Goal: Information Seeking & Learning: Learn about a topic

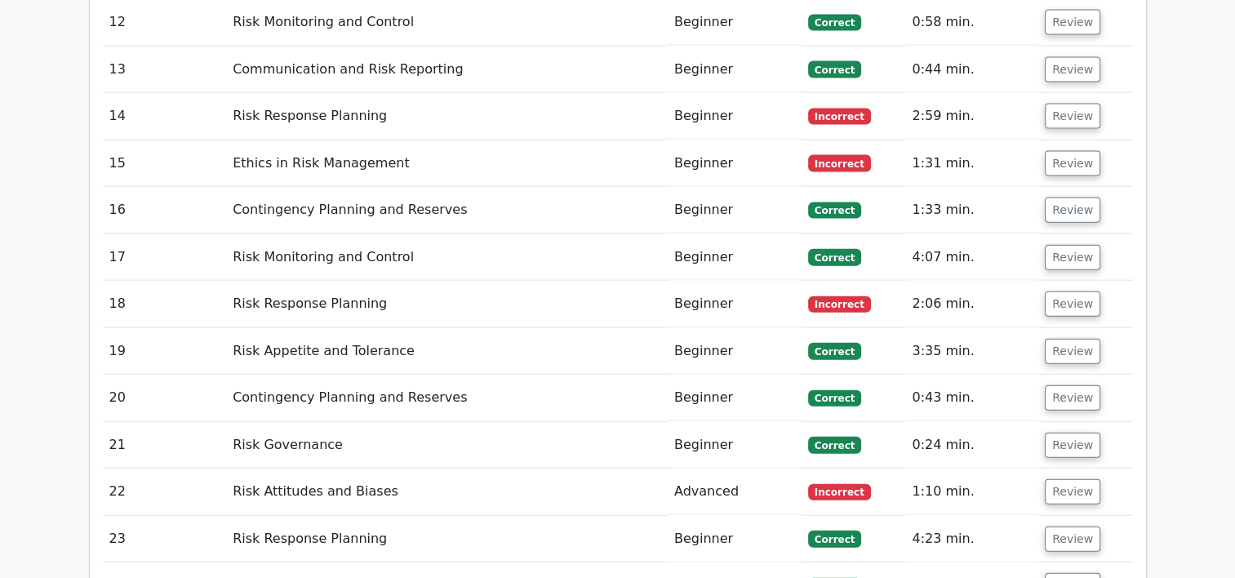
scroll to position [3626, 0]
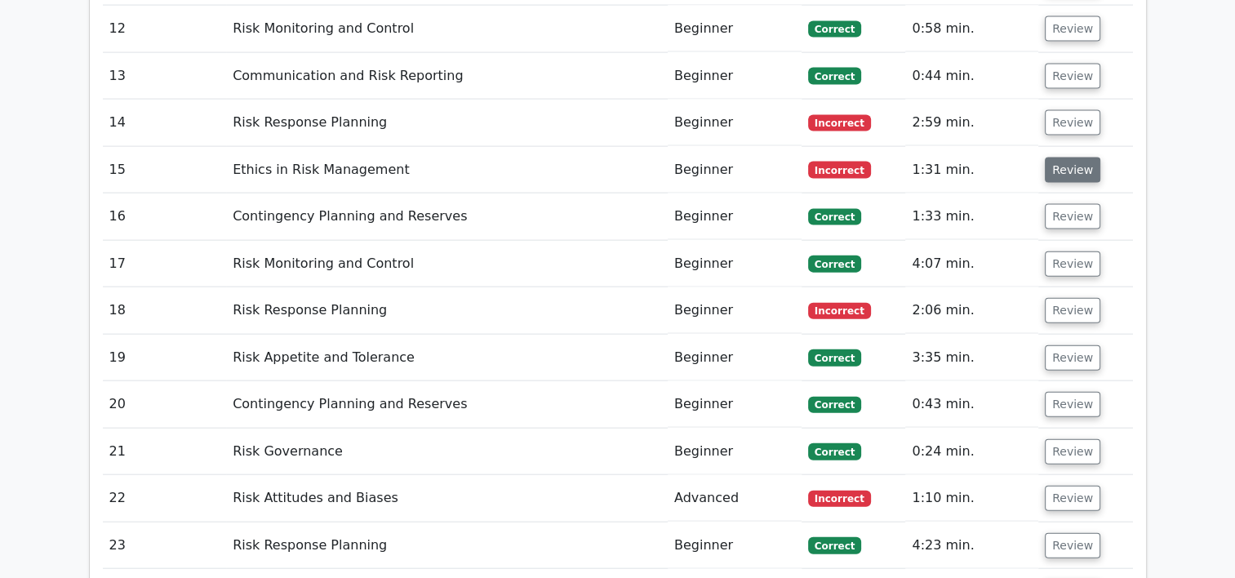
click at [1067, 158] on button "Review" at bounding box center [1072, 170] width 55 height 25
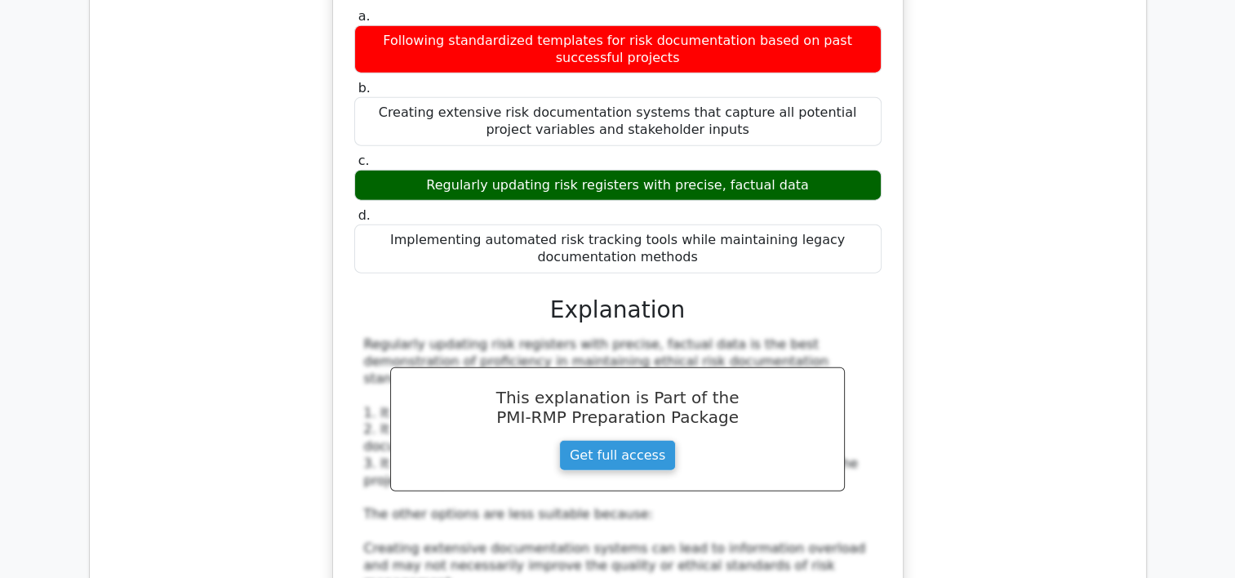
scroll to position [3916, 0]
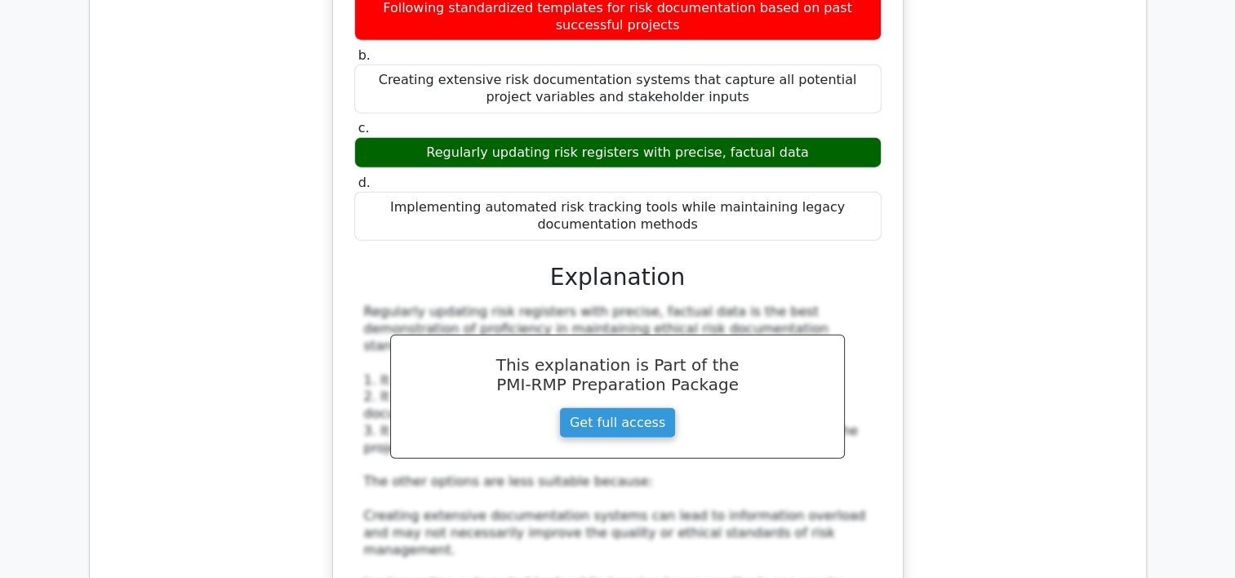
click at [741, 137] on div "Regularly updating risk registers with precise, factual data" at bounding box center [617, 153] width 527 height 32
click at [738, 137] on div "Regularly updating risk registers with precise, factual data" at bounding box center [617, 153] width 527 height 32
drag, startPoint x: 738, startPoint y: 33, endPoint x: 725, endPoint y: 36, distance: 13.5
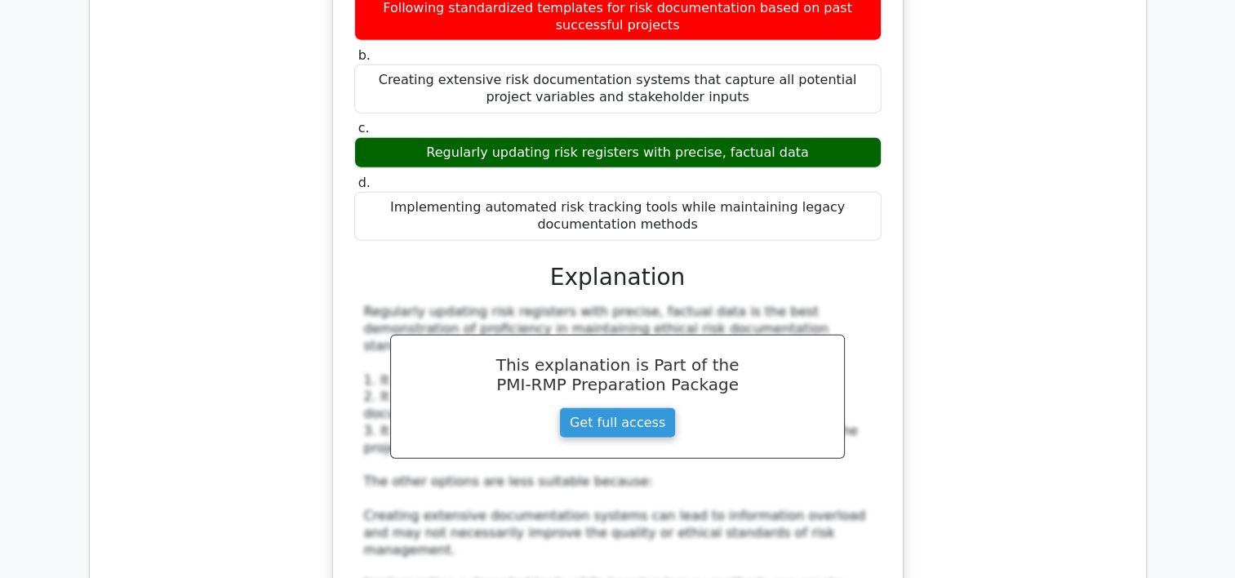
click at [725, 137] on div "Regularly updating risk registers with precise, factual data" at bounding box center [617, 153] width 527 height 32
copy div "factual"
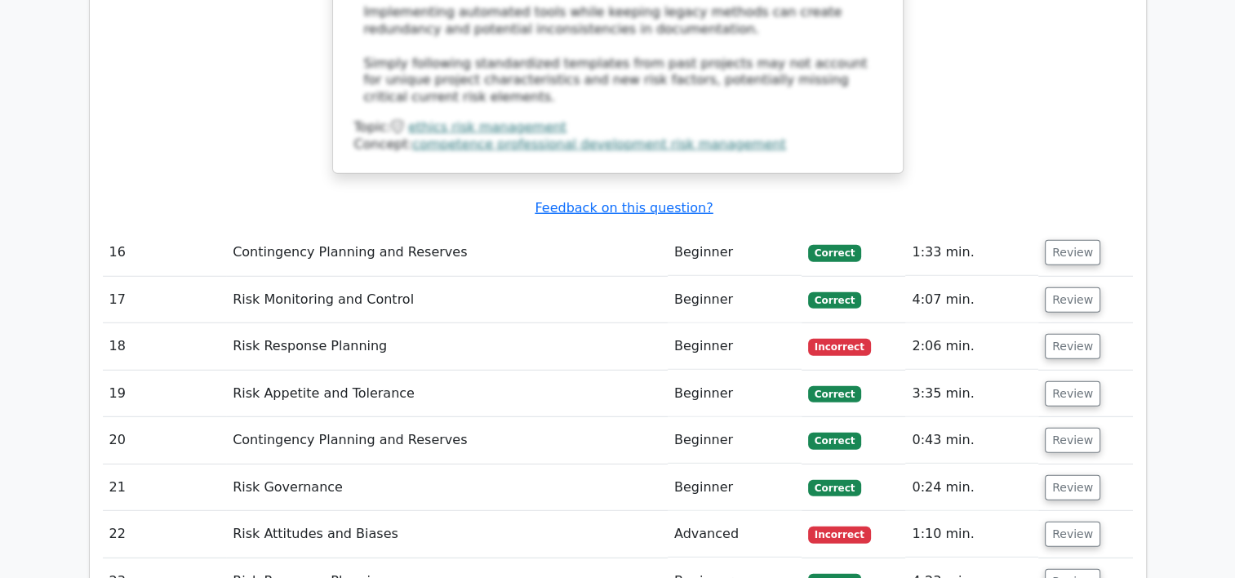
scroll to position [4580, 0]
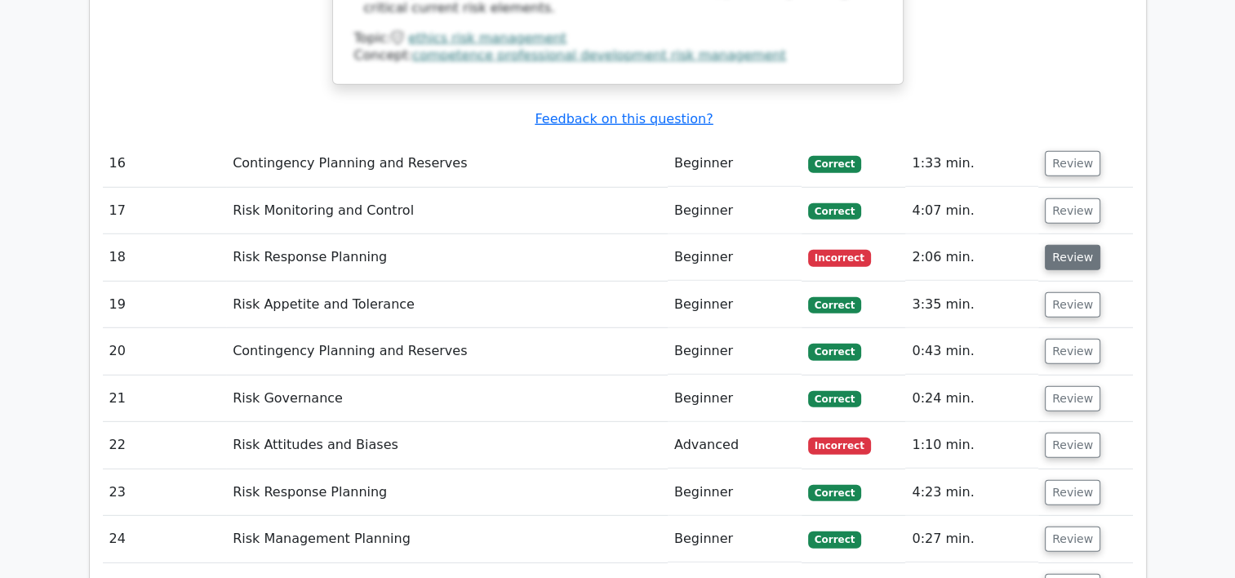
click at [1059, 245] on button "Review" at bounding box center [1072, 257] width 55 height 25
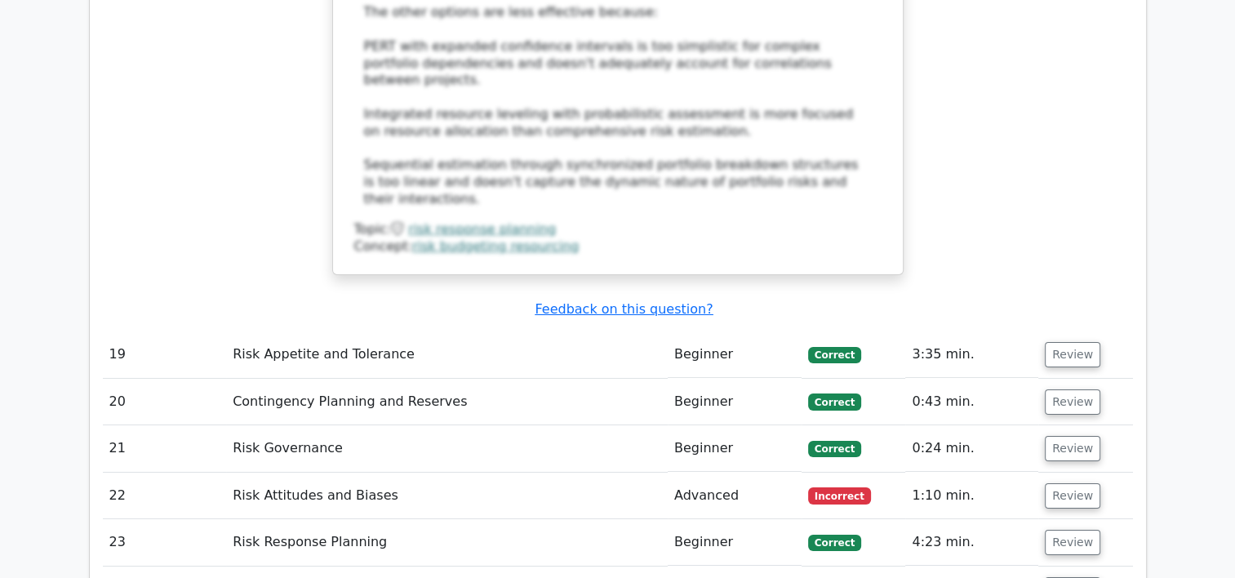
scroll to position [5567, 0]
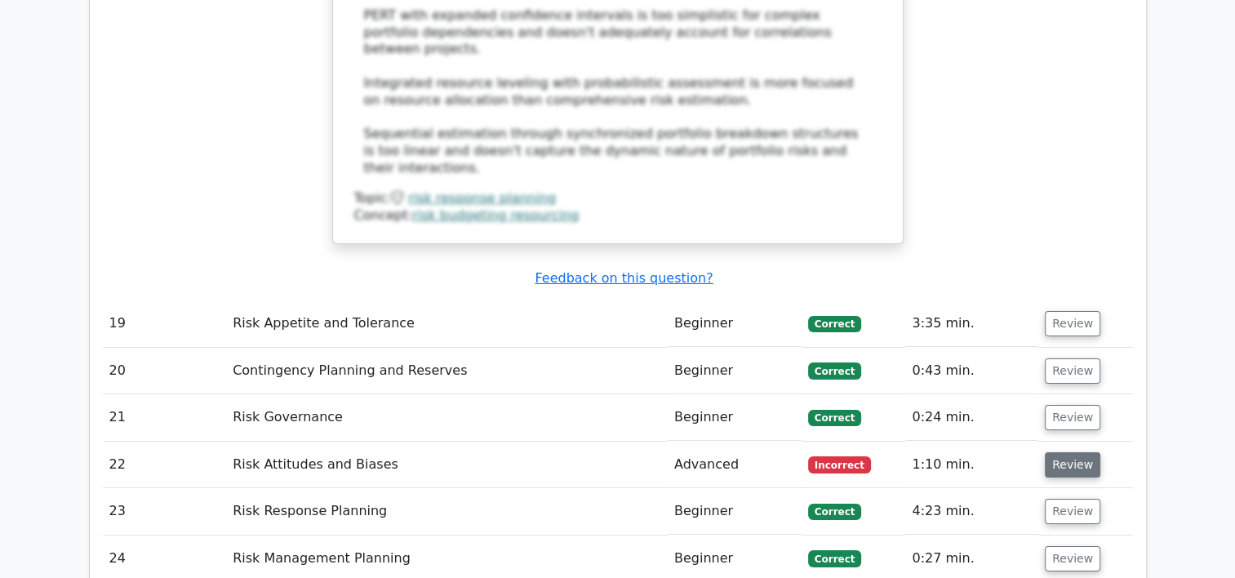
click at [1057, 452] on button "Review" at bounding box center [1072, 464] width 55 height 25
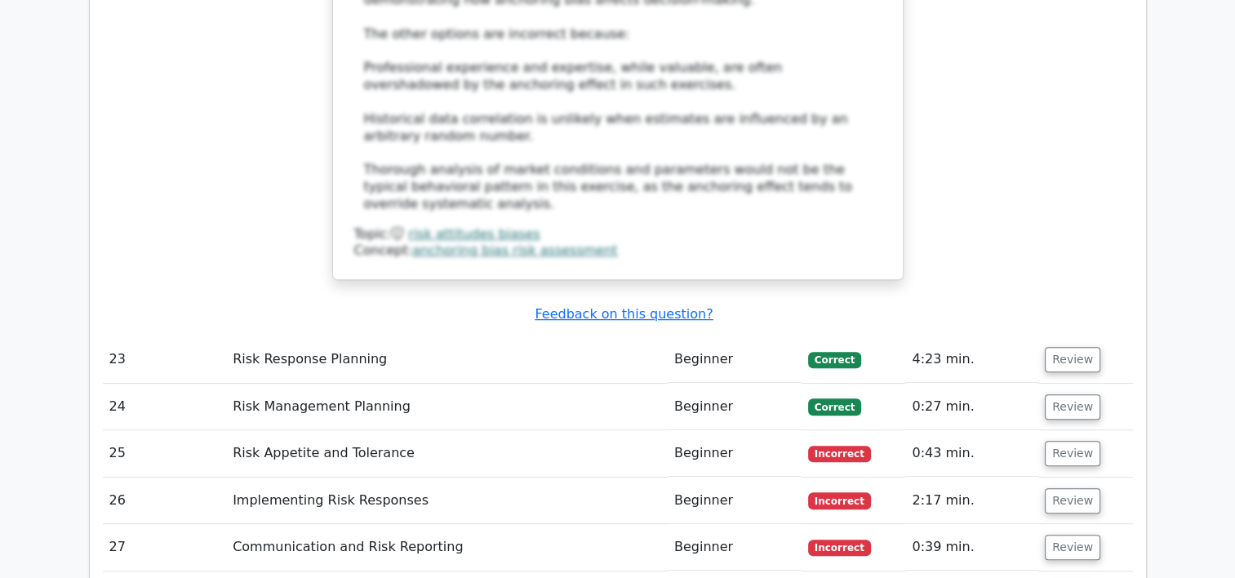
scroll to position [6725, 0]
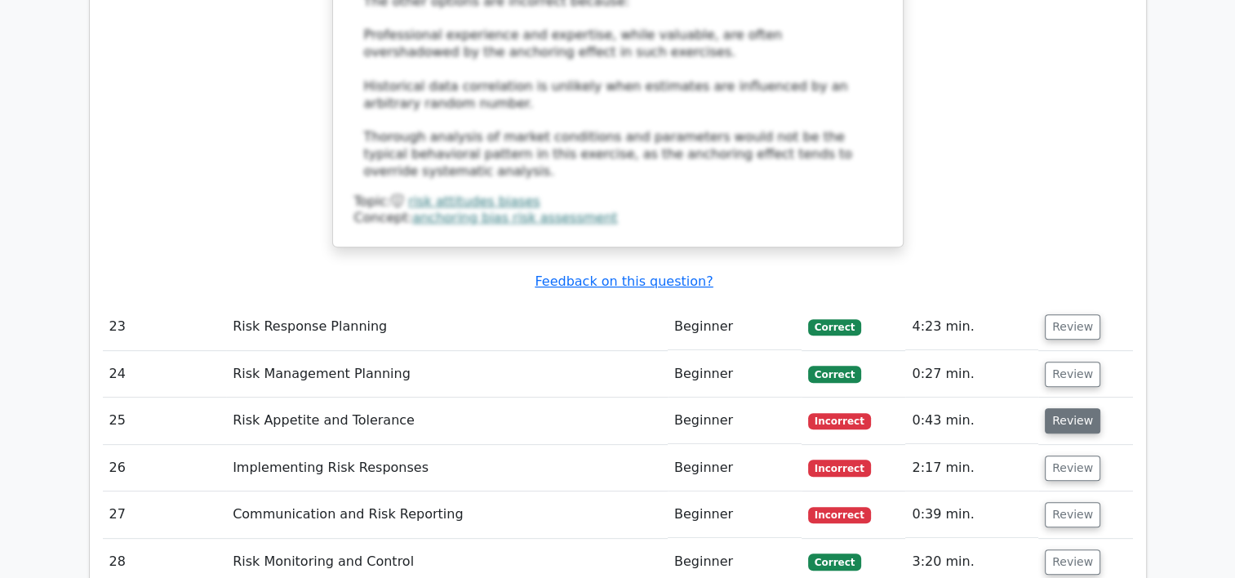
click at [1064, 408] on button "Review" at bounding box center [1072, 420] width 55 height 25
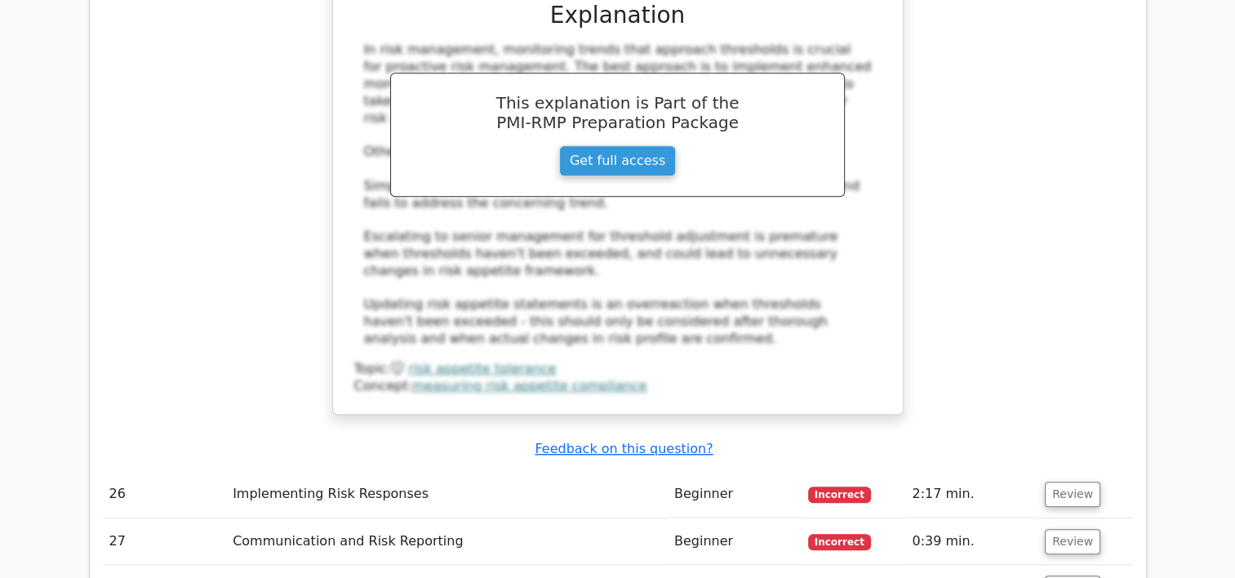
scroll to position [7520, 0]
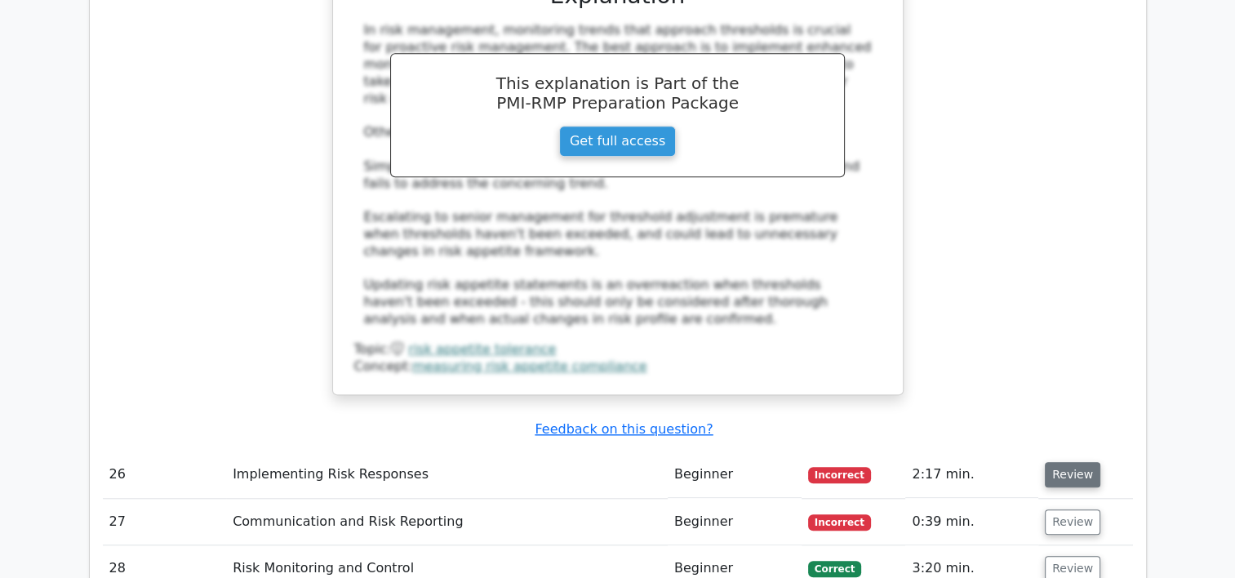
click at [1054, 462] on button "Review" at bounding box center [1072, 474] width 55 height 25
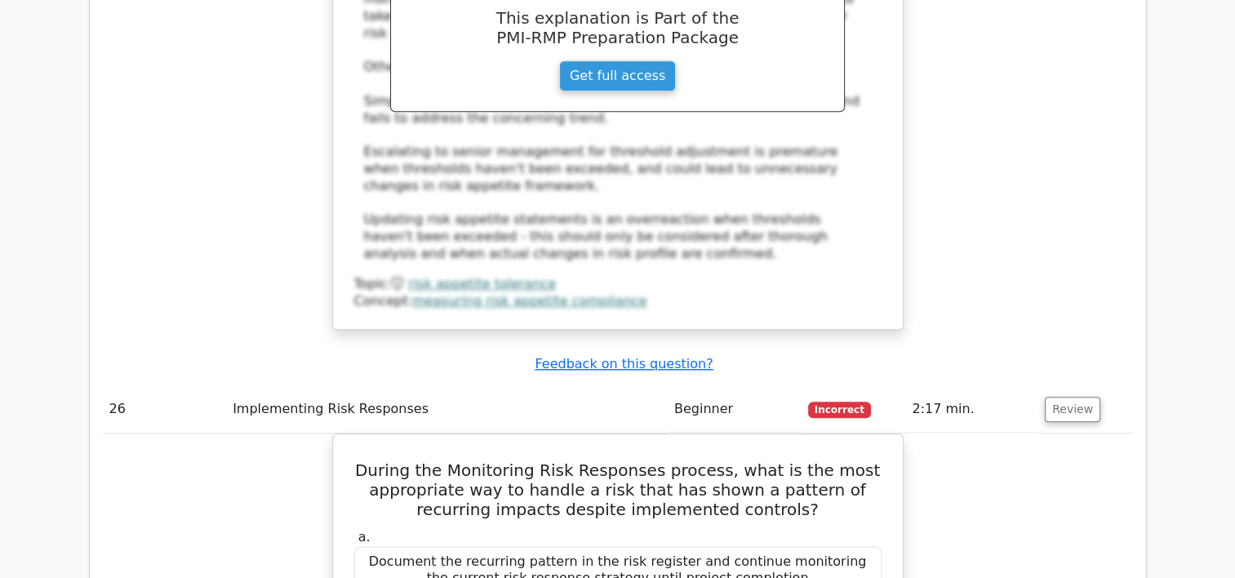
scroll to position [7622, 0]
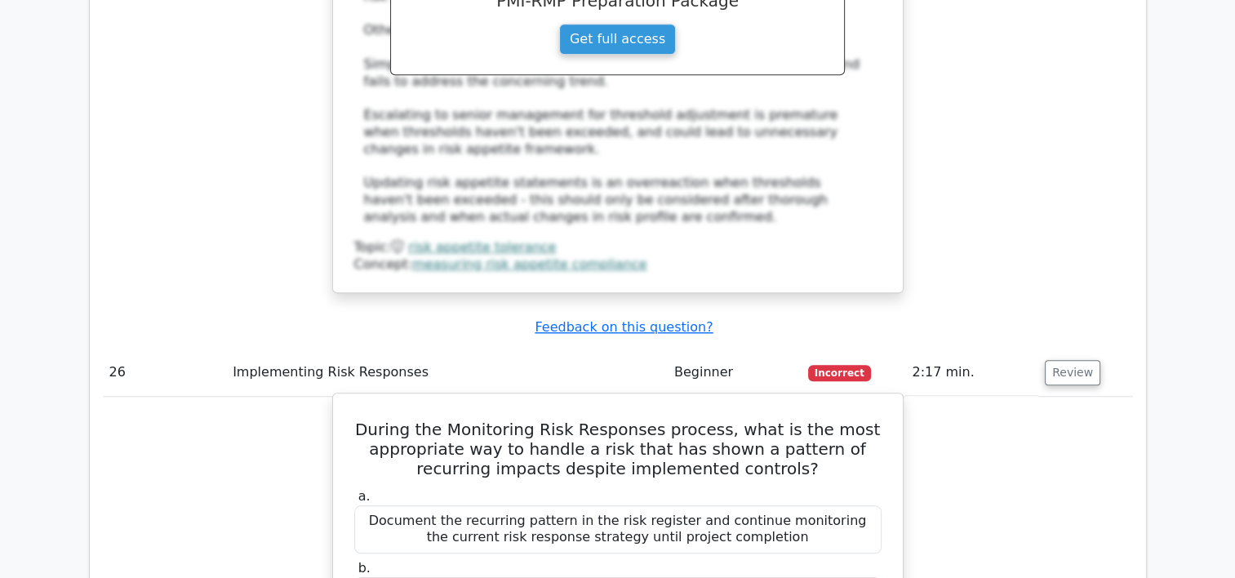
drag, startPoint x: 380, startPoint y: 127, endPoint x: 730, endPoint y: 459, distance: 481.4
drag, startPoint x: 730, startPoint y: 459, endPoint x: 699, endPoint y: 458, distance: 31.0
copy div "During the Monitoring Risk Responses process, what is the most appropriate way …"
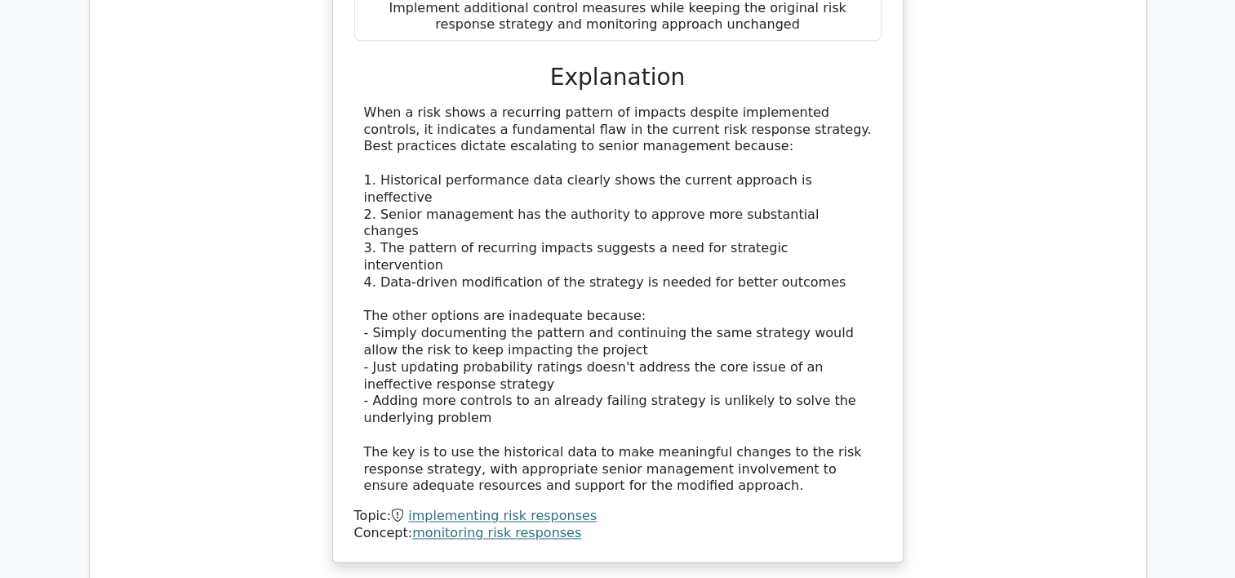
scroll to position [8376, 0]
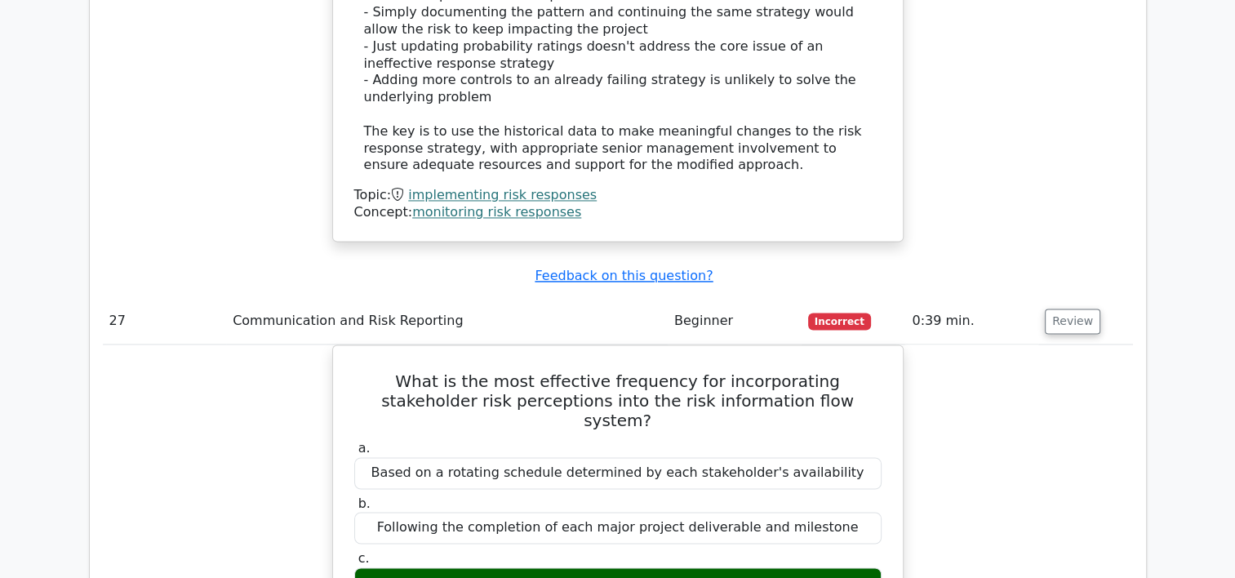
scroll to position [8670, 0]
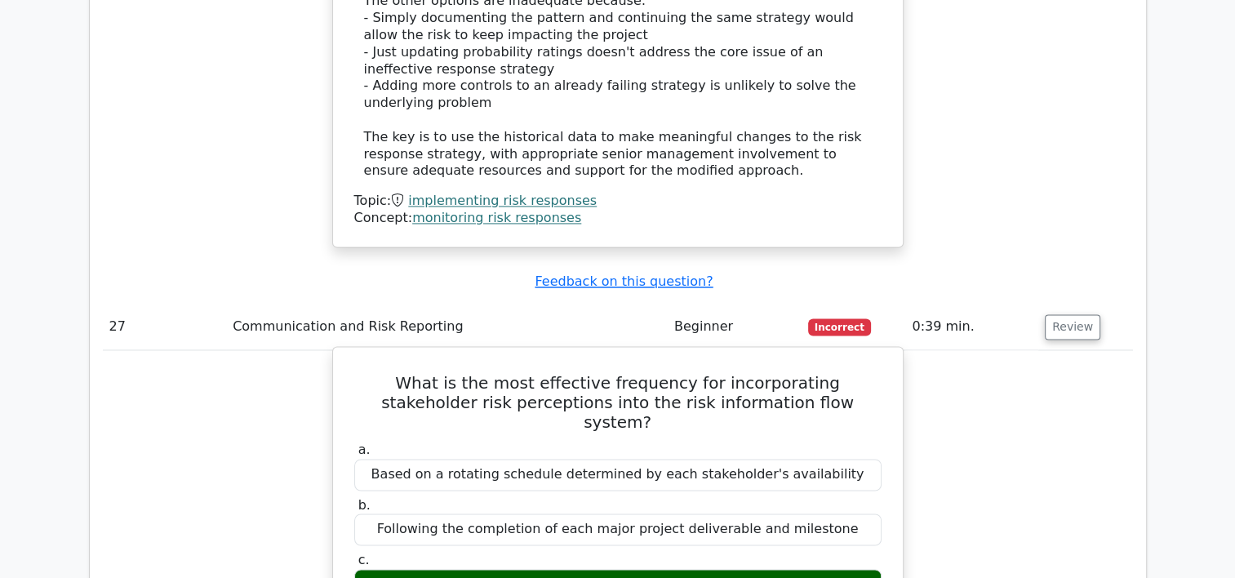
drag, startPoint x: 355, startPoint y: 32, endPoint x: 877, endPoint y: 284, distance: 580.0
copy div "What is the most effective frequency for incorporating stakeholder risk percept…"
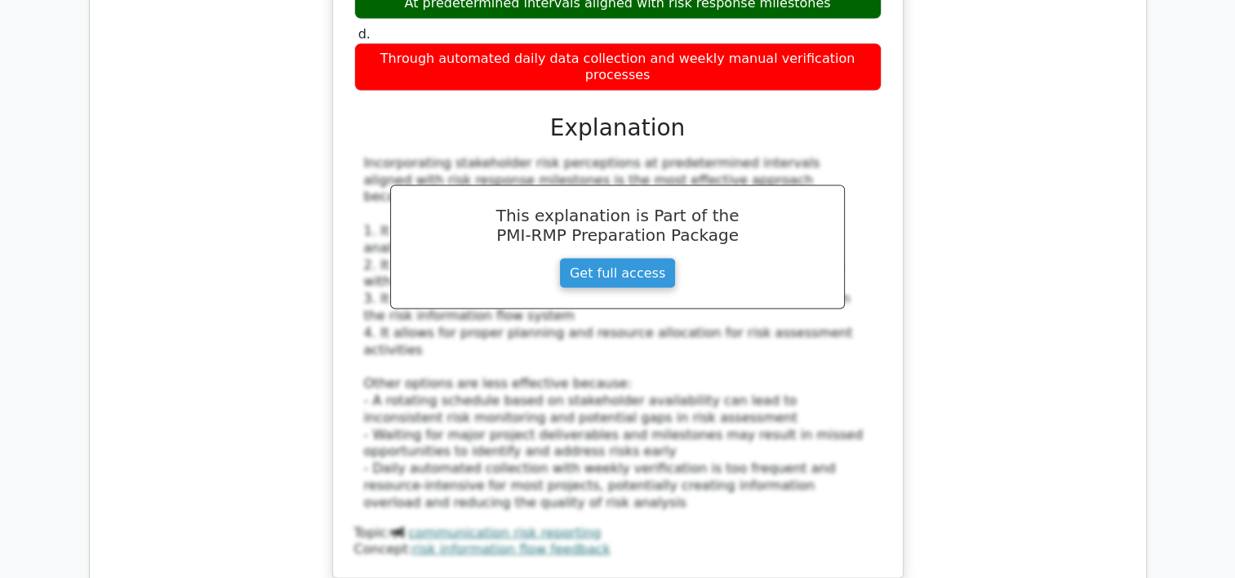
scroll to position [9311, 0]
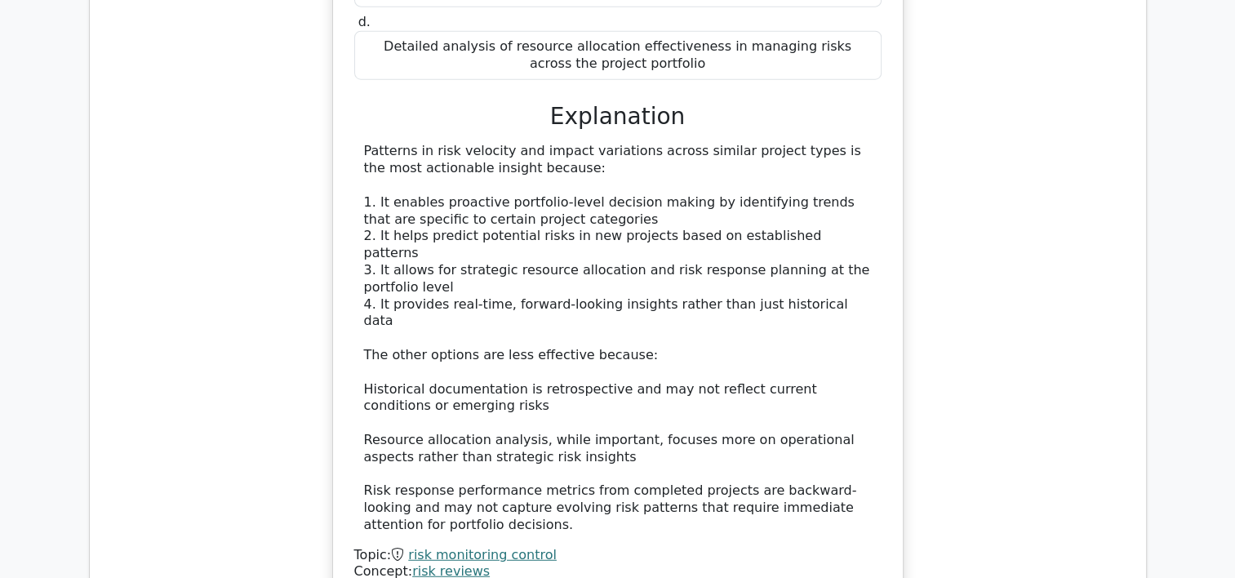
scroll to position [10287, 0]
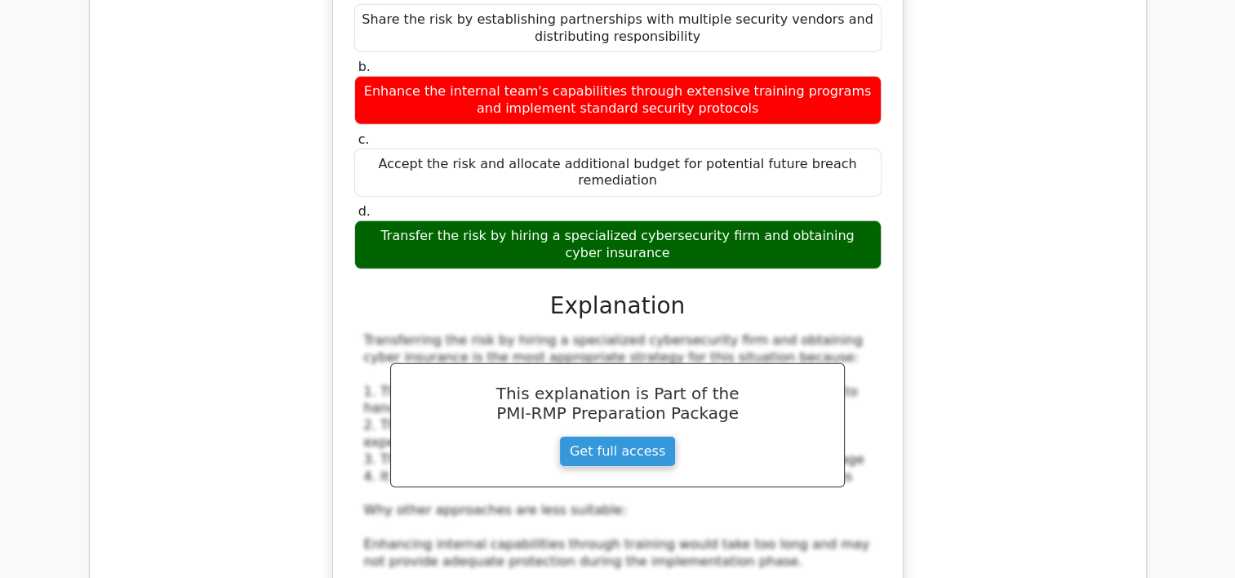
scroll to position [11207, 0]
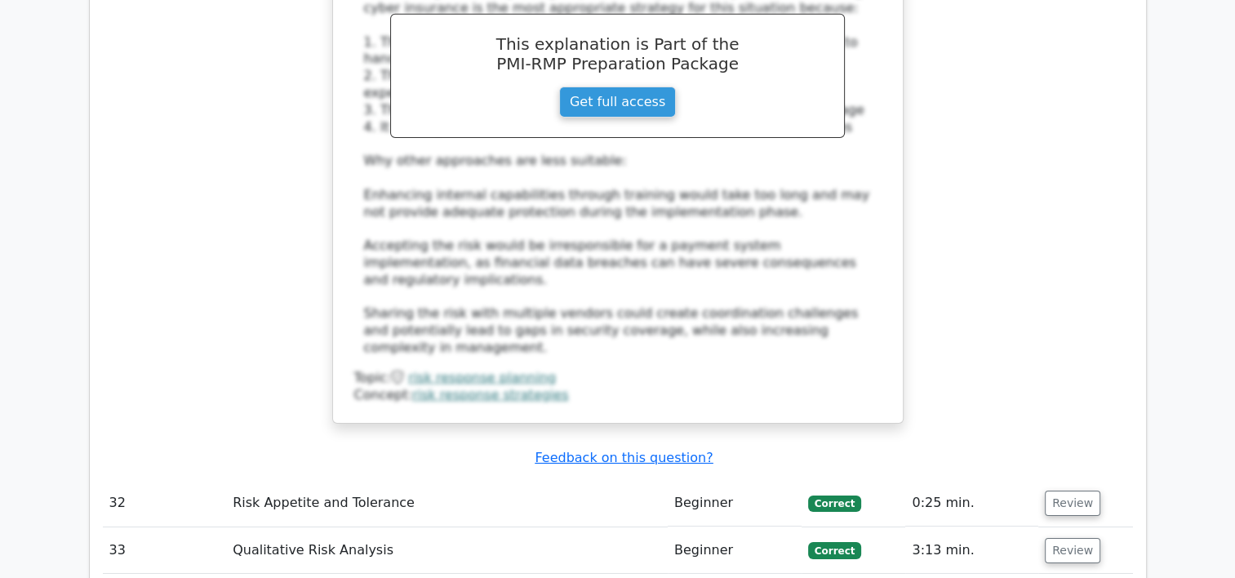
scroll to position [11579, 0]
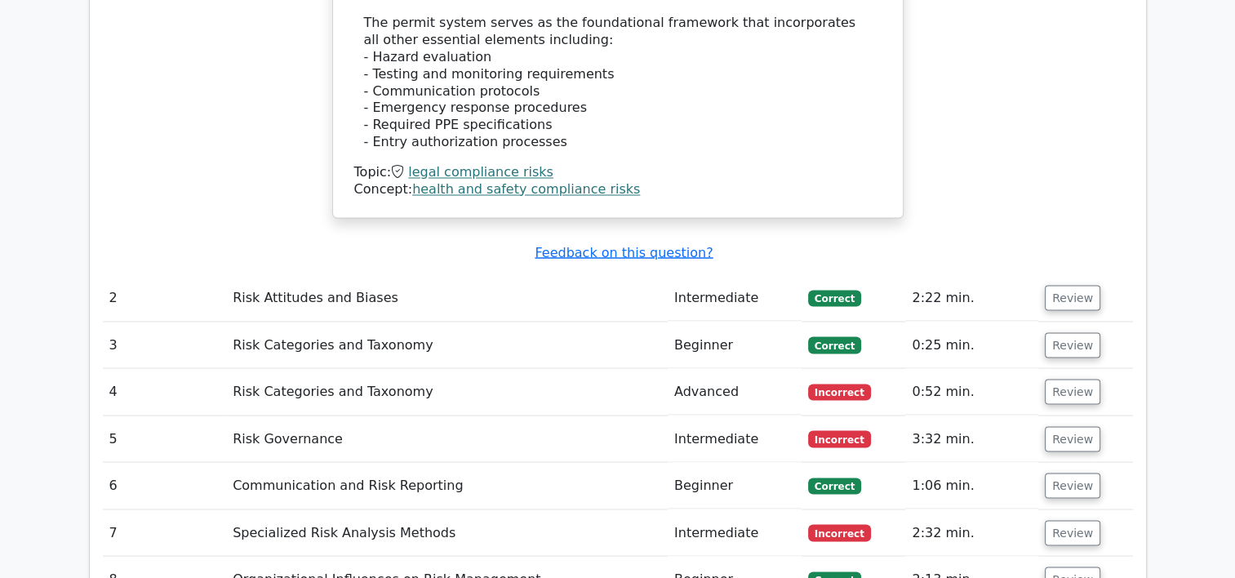
scroll to position [2914, 0]
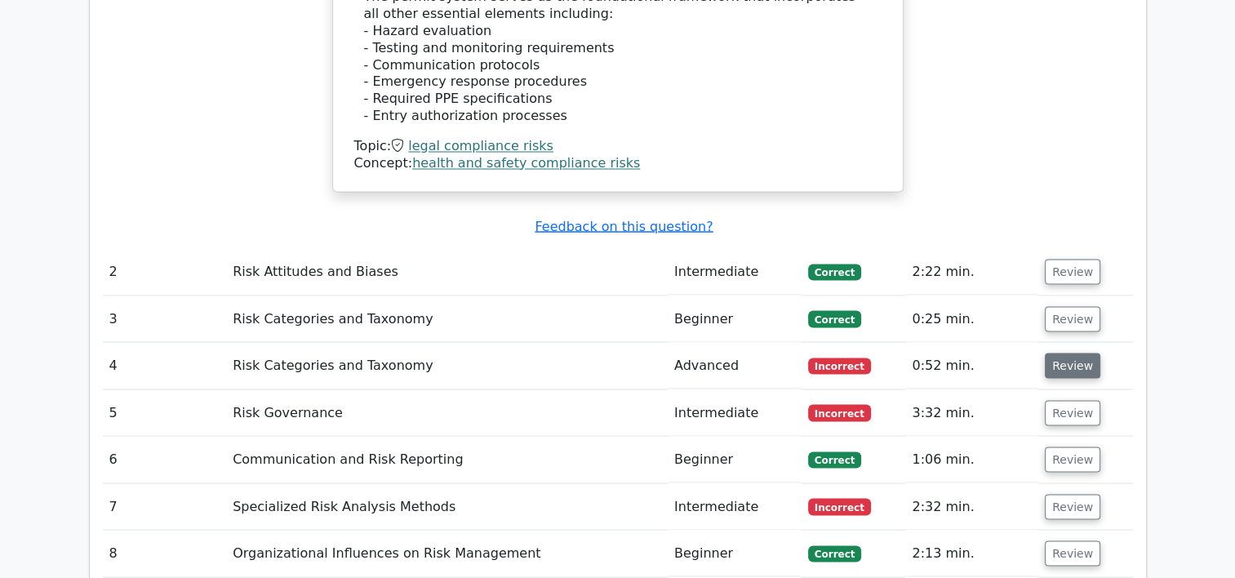
click at [1054, 353] on button "Review" at bounding box center [1072, 365] width 55 height 25
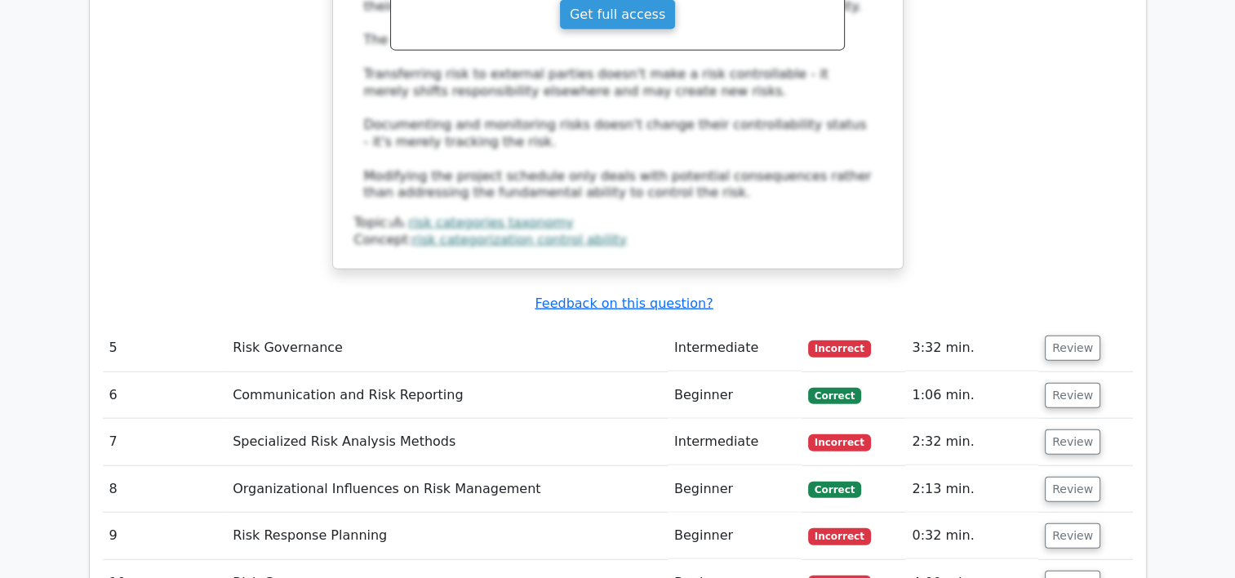
scroll to position [3901, 0]
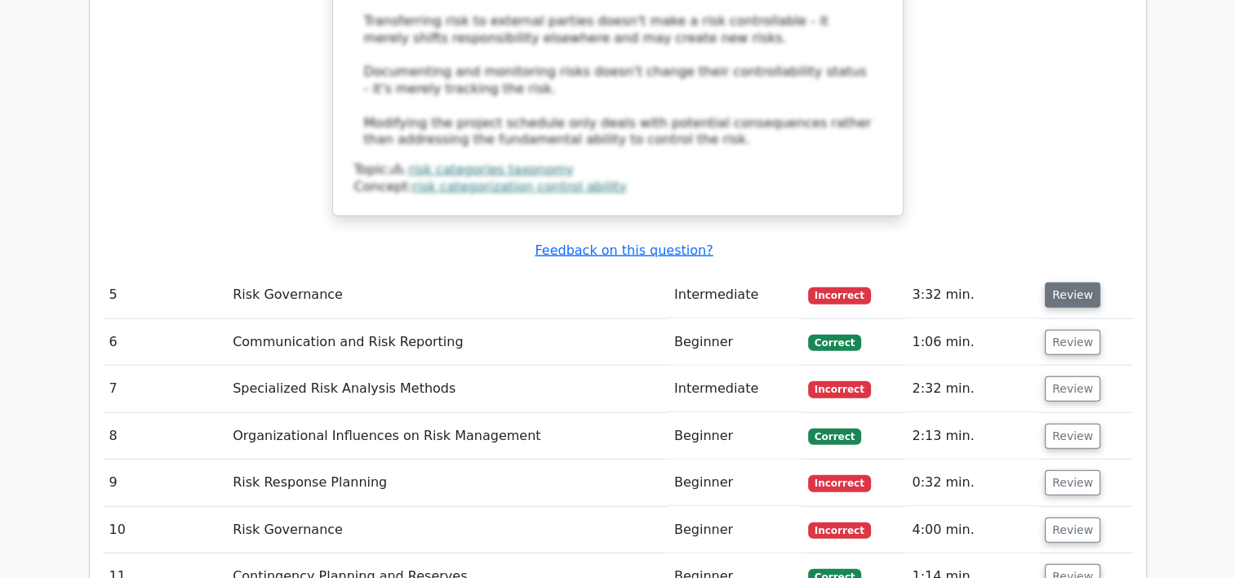
click at [1083, 282] on button "Review" at bounding box center [1072, 294] width 55 height 25
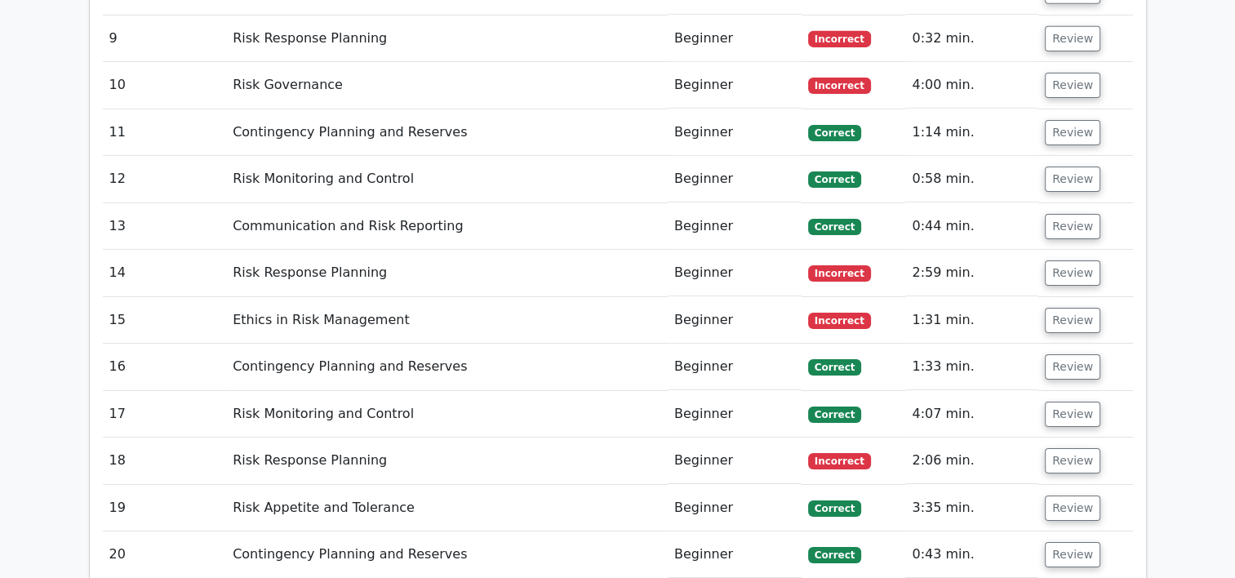
scroll to position [5381, 0]
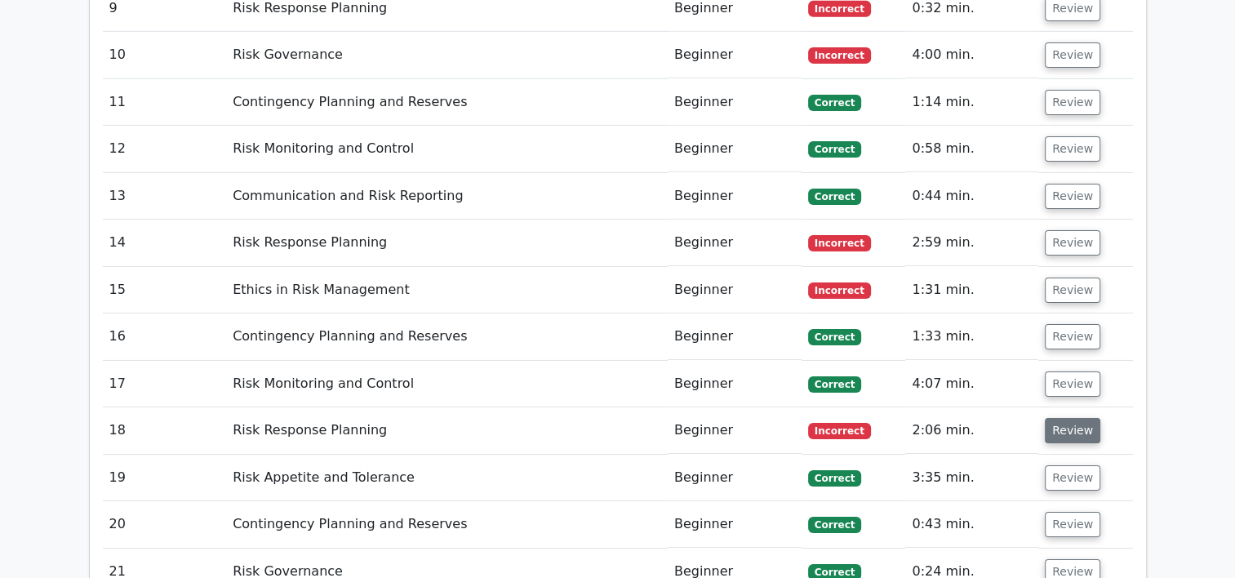
click at [1073, 418] on button "Review" at bounding box center [1072, 430] width 55 height 25
click at [1074, 418] on button "Review" at bounding box center [1072, 430] width 55 height 25
click at [1069, 418] on button "Review" at bounding box center [1072, 430] width 55 height 25
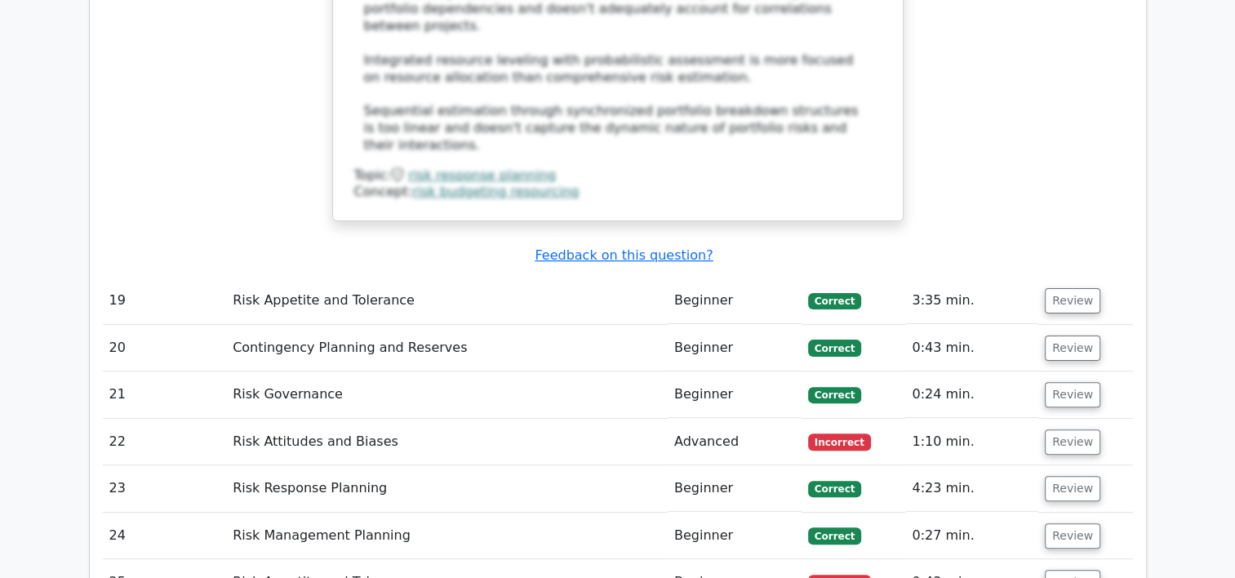
scroll to position [6583, 0]
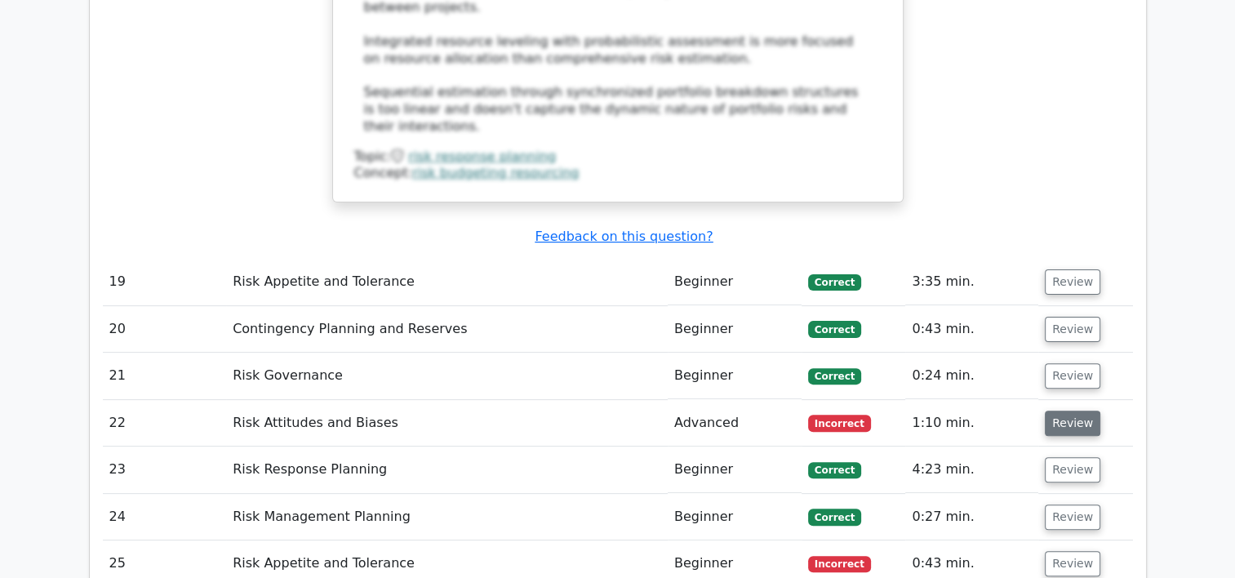
click at [1057, 410] on button "Review" at bounding box center [1072, 422] width 55 height 25
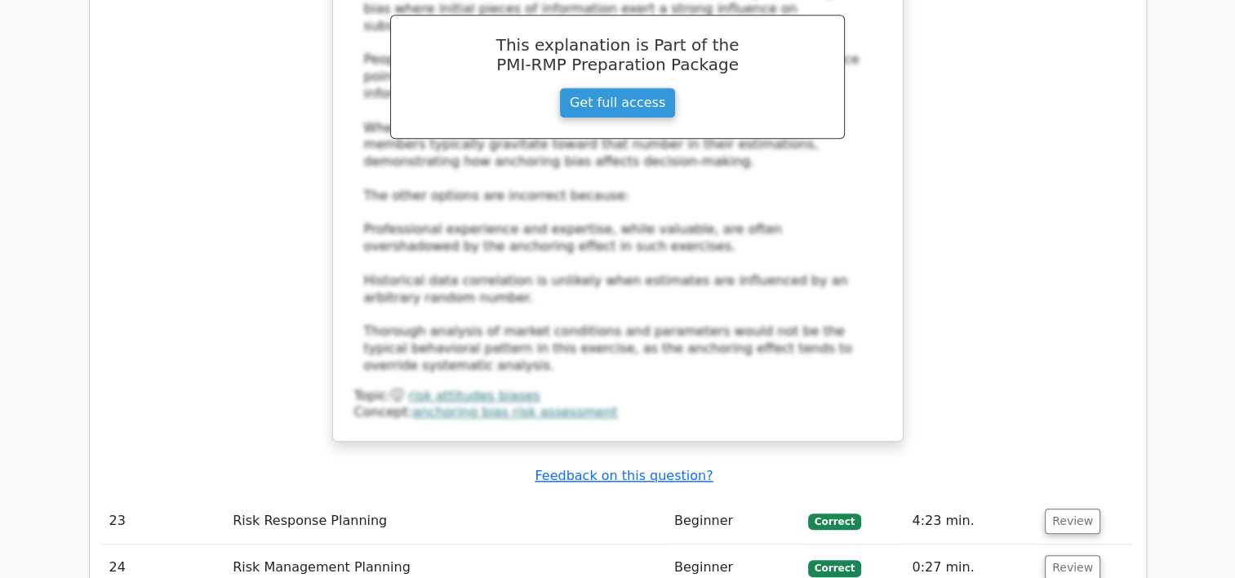
scroll to position [7541, 0]
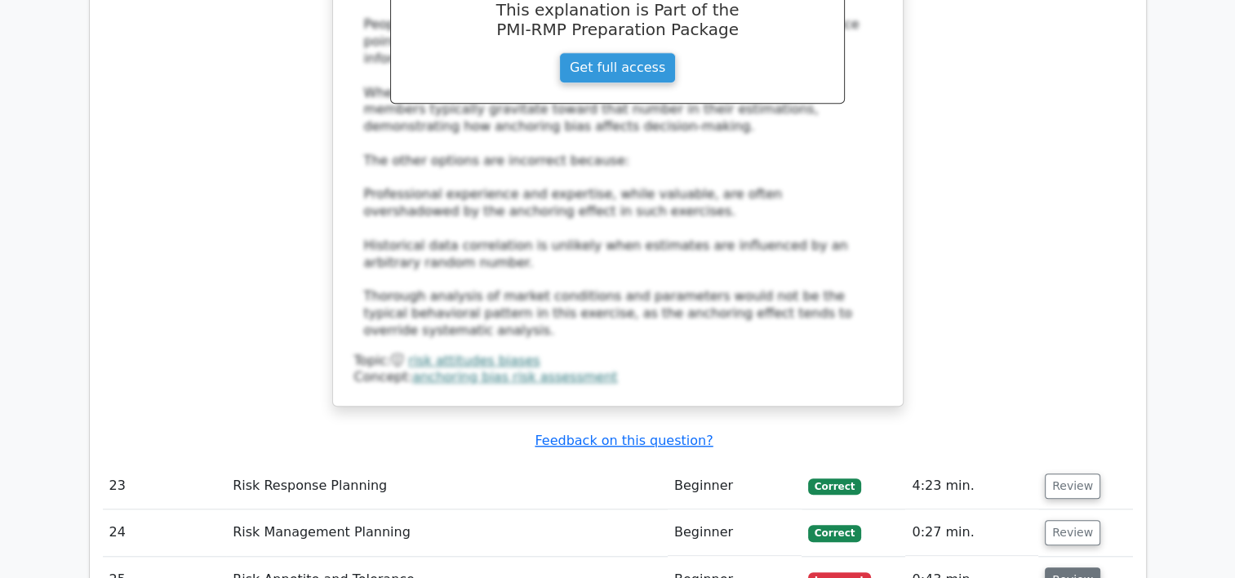
click at [1057, 567] on button "Review" at bounding box center [1072, 579] width 55 height 25
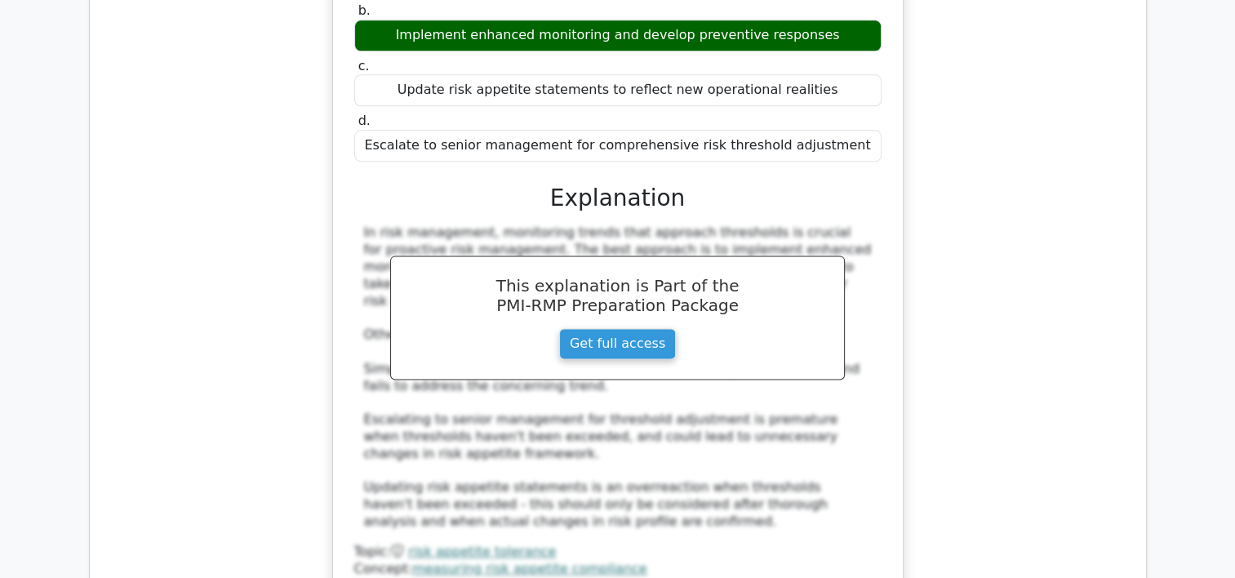
scroll to position [8411, 0]
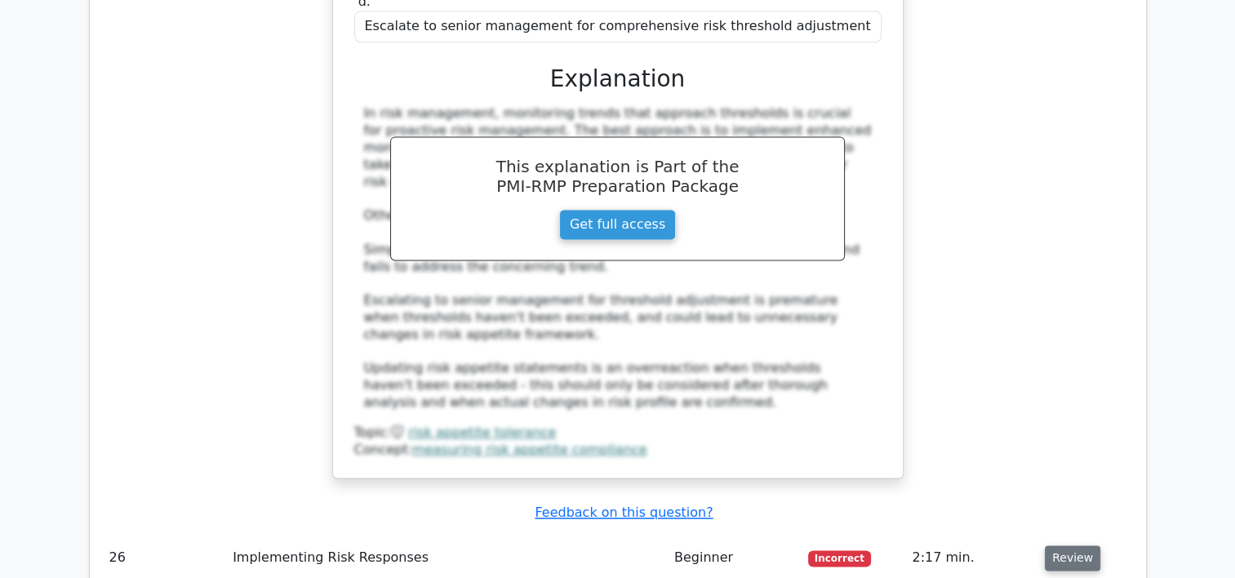
click at [1071, 545] on button "Review" at bounding box center [1072, 557] width 55 height 25
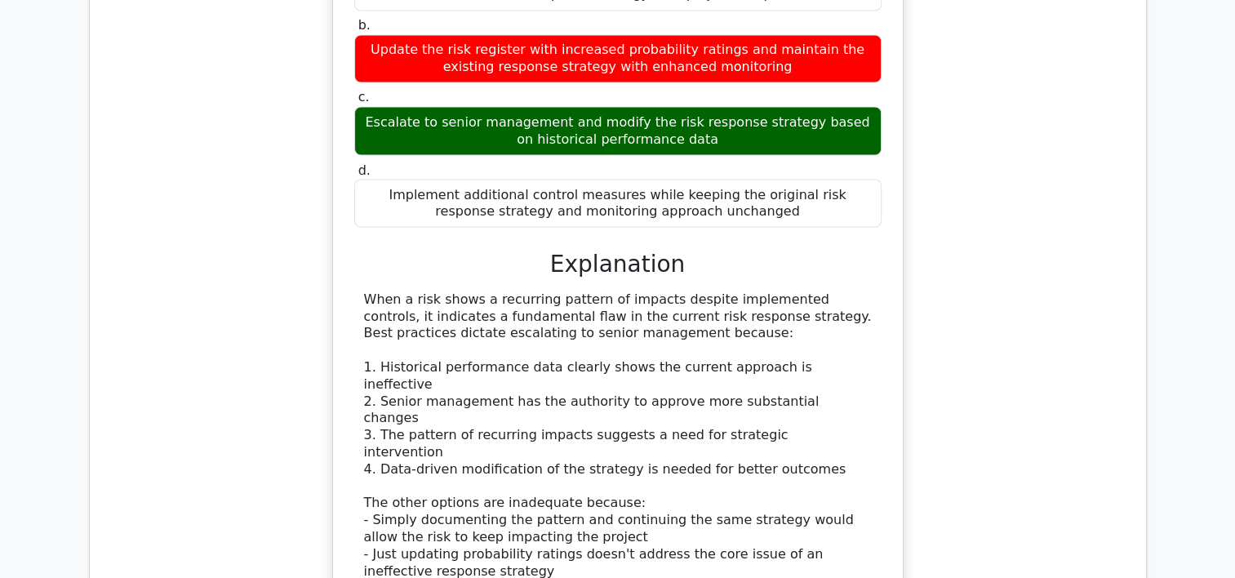
scroll to position [9130, 0]
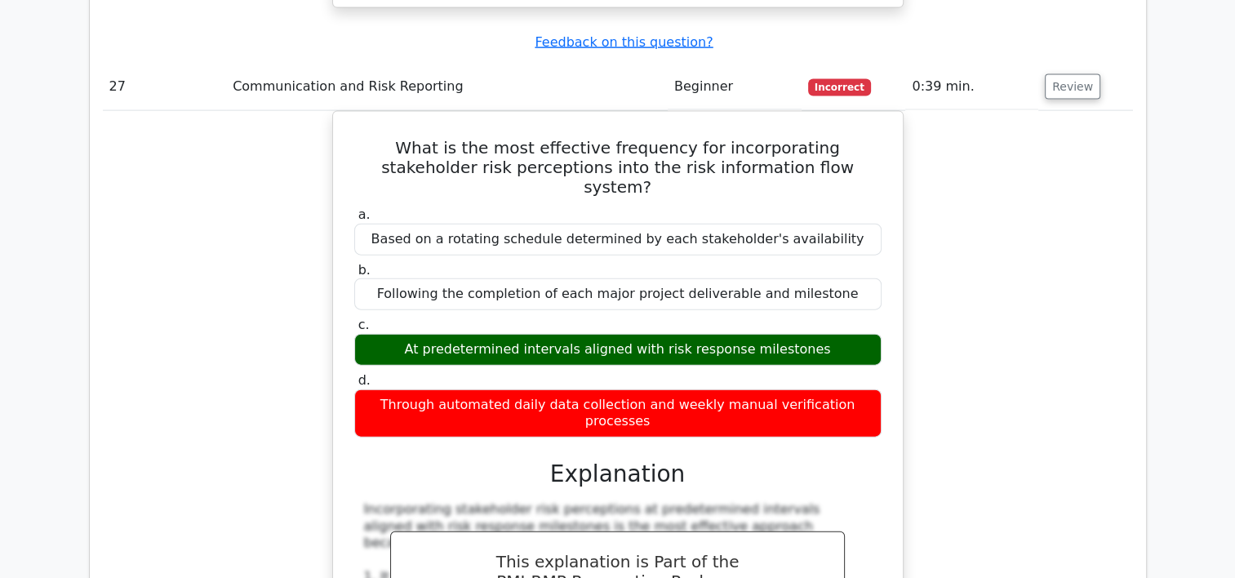
scroll to position [9968, 0]
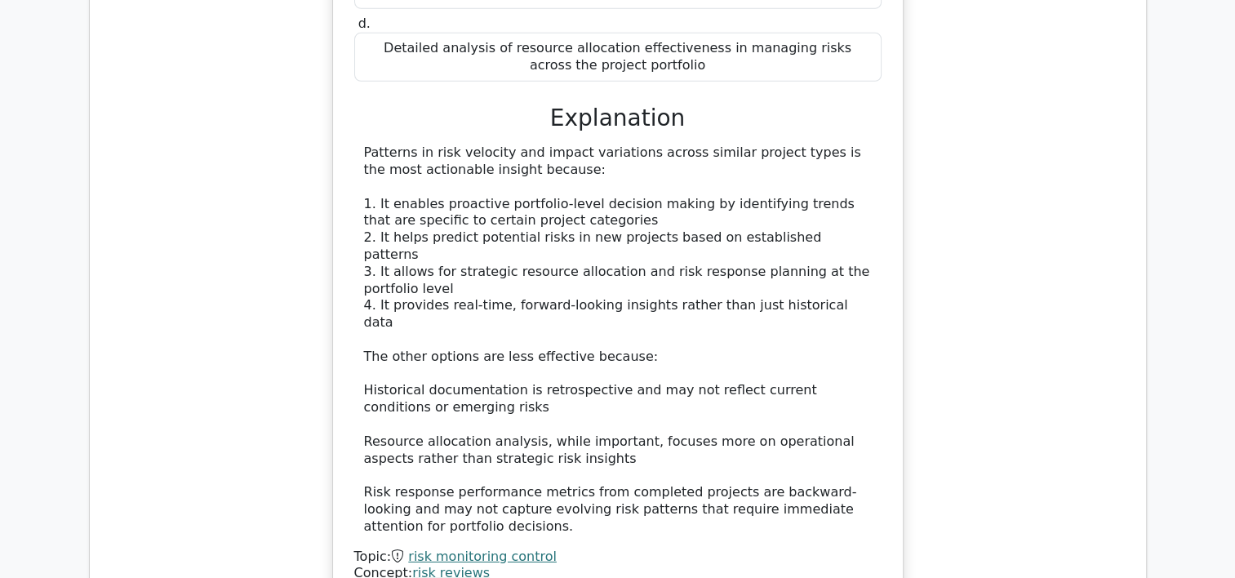
scroll to position [11261, 0]
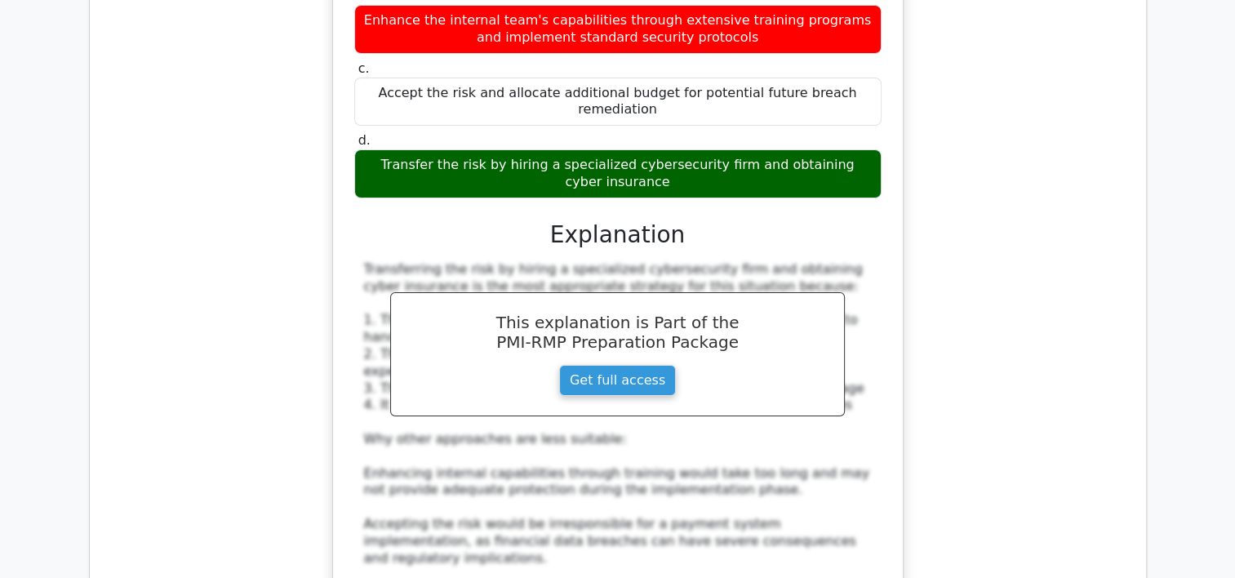
scroll to position [12275, 0]
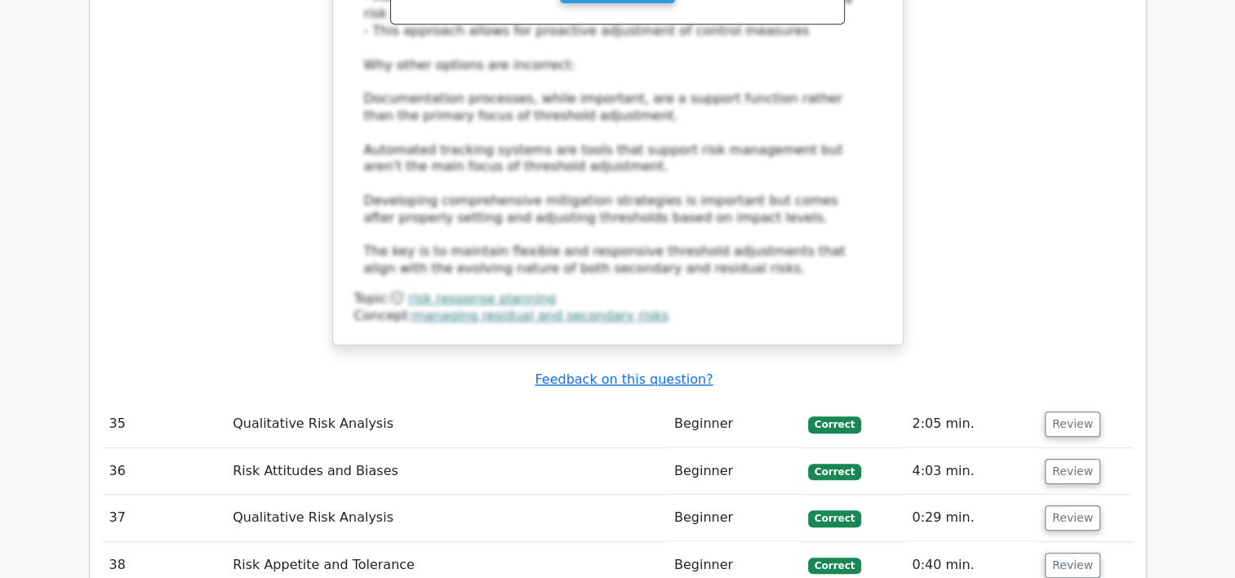
scroll to position [13668, 0]
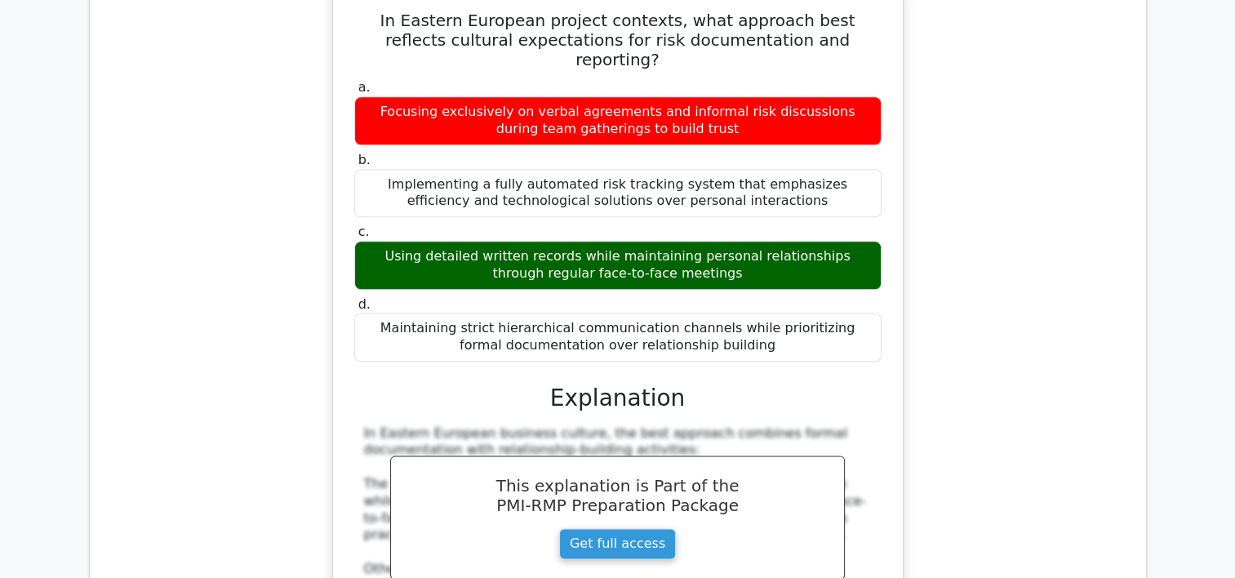
scroll to position [14495, 0]
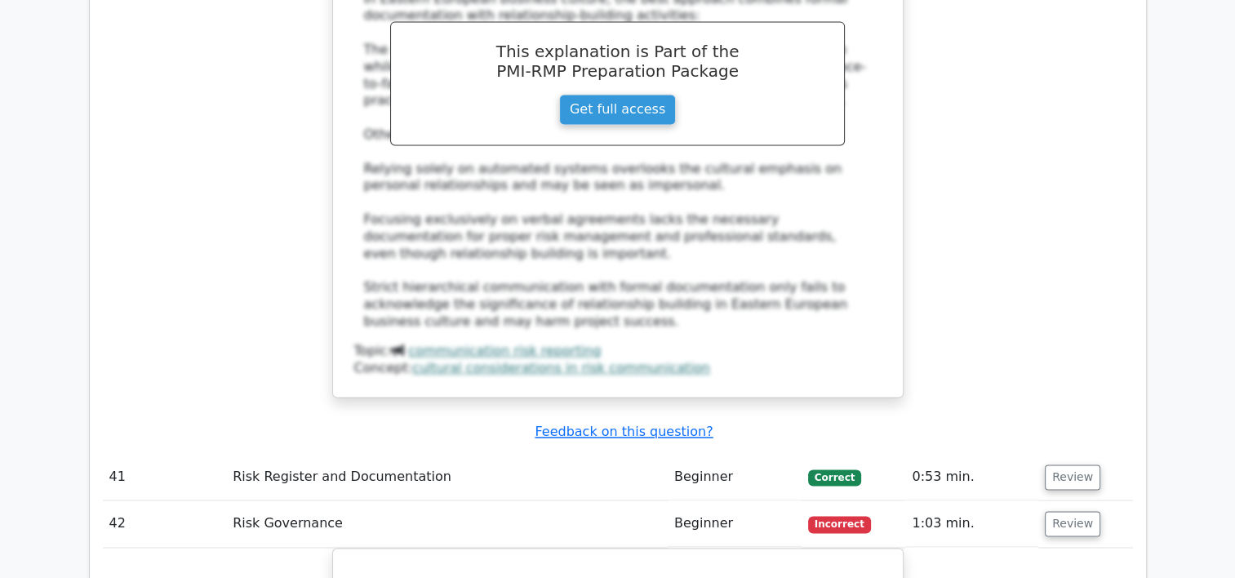
scroll to position [14788, 0]
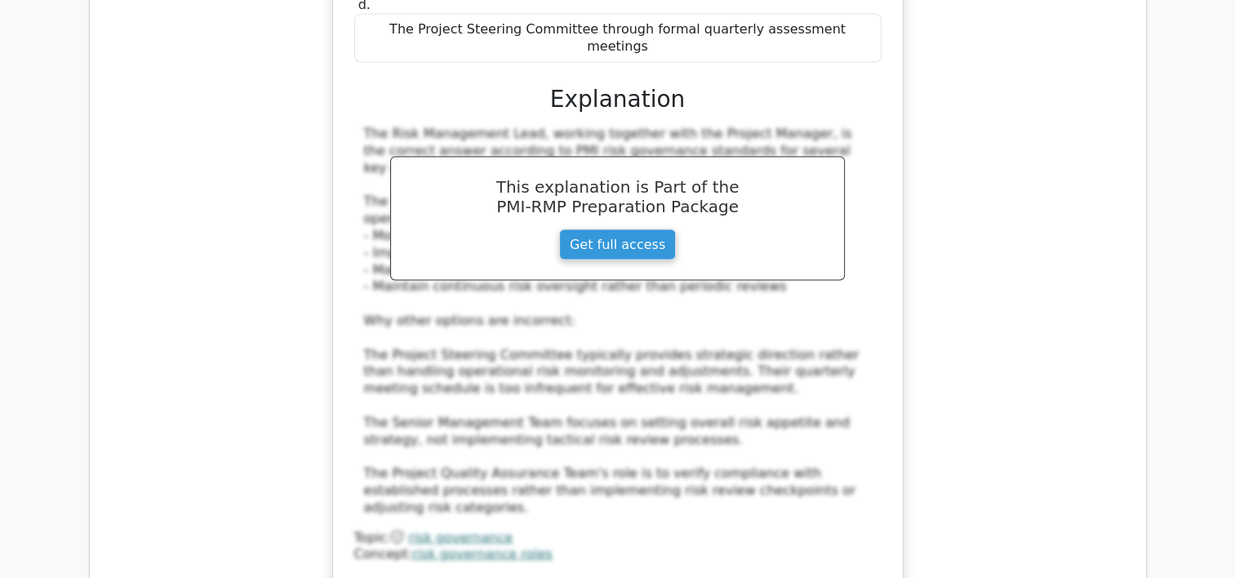
scroll to position [15637, 0]
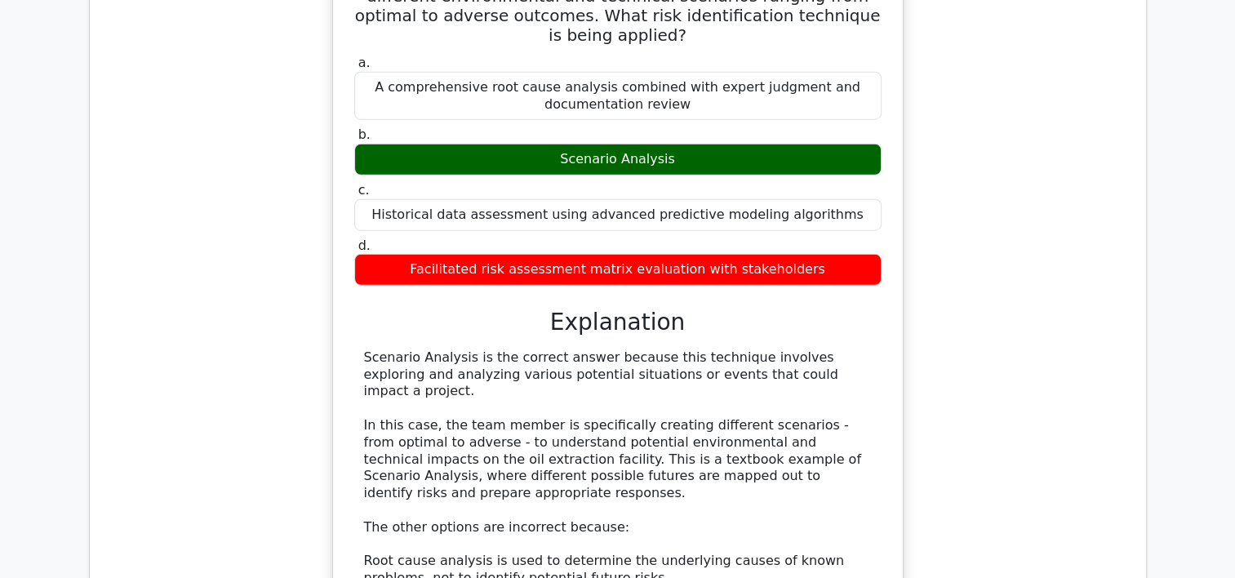
scroll to position [16486, 0]
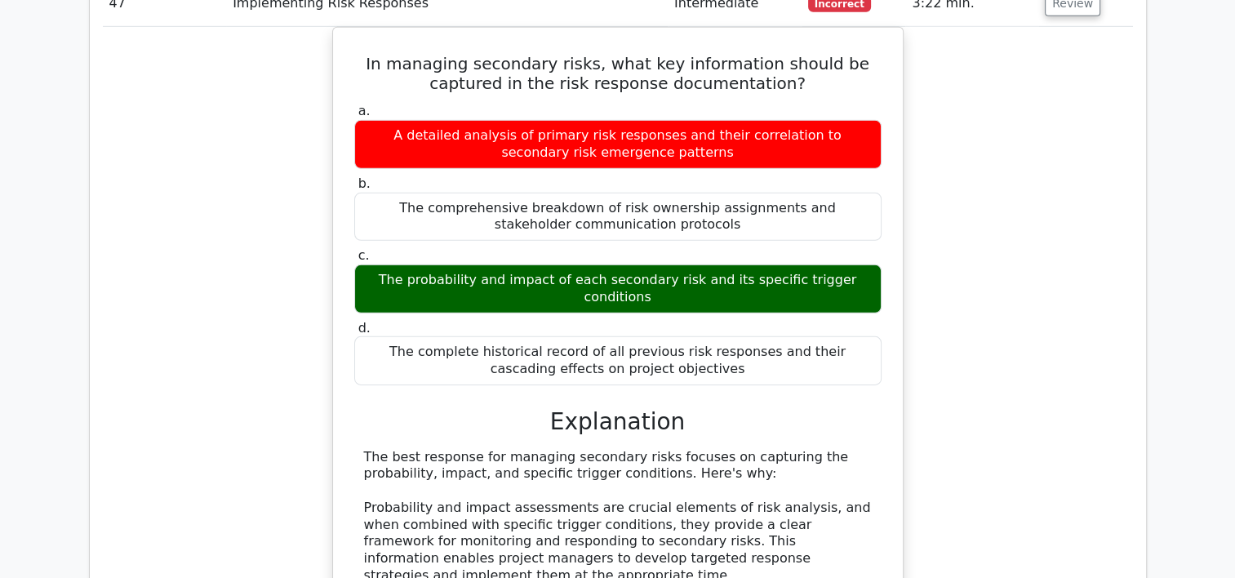
scroll to position [17422, 0]
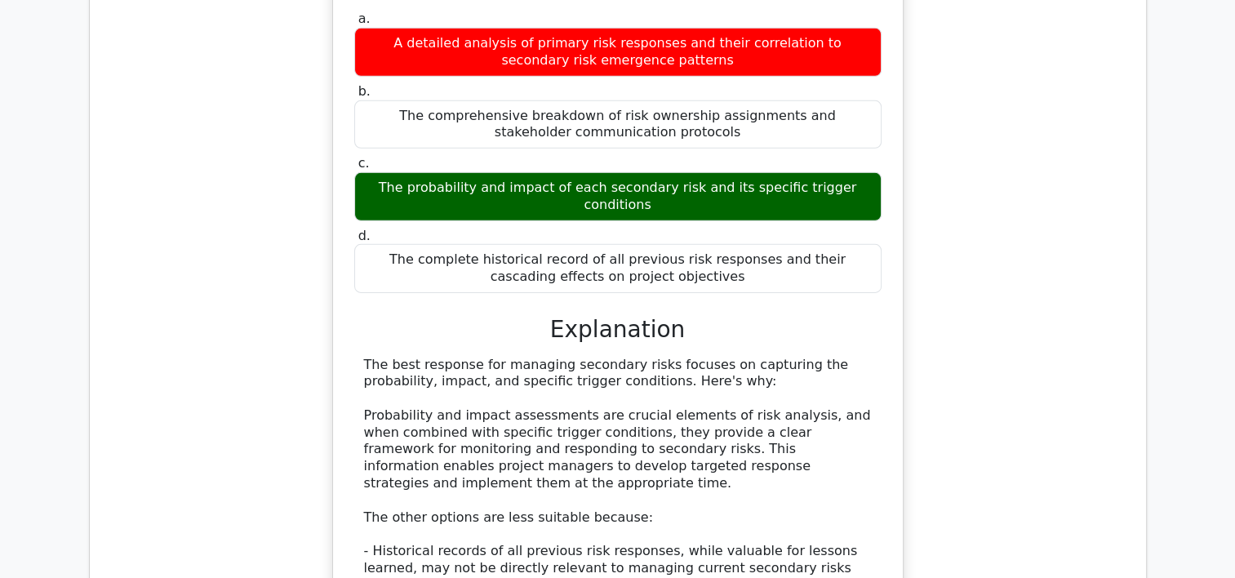
scroll to position [17487, 0]
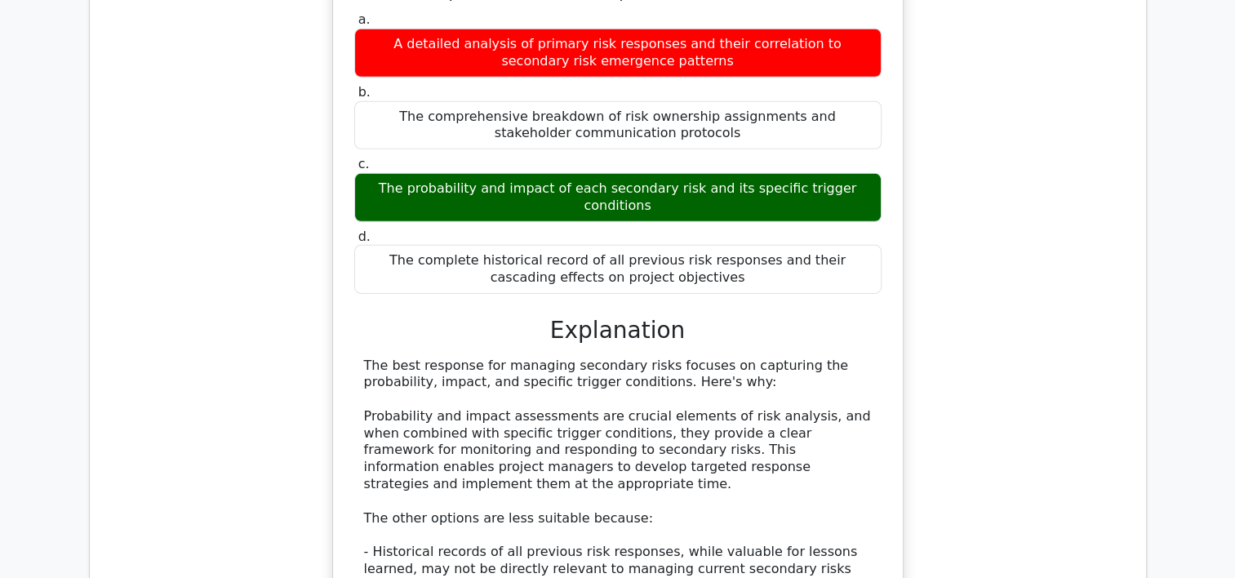
drag, startPoint x: 384, startPoint y: 175, endPoint x: 843, endPoint y: 437, distance: 528.2
drag, startPoint x: 843, startPoint y: 437, endPoint x: 791, endPoint y: 434, distance: 52.3
copy div "When analyzing relationships between variables in an Influence Diagram, what ty…"
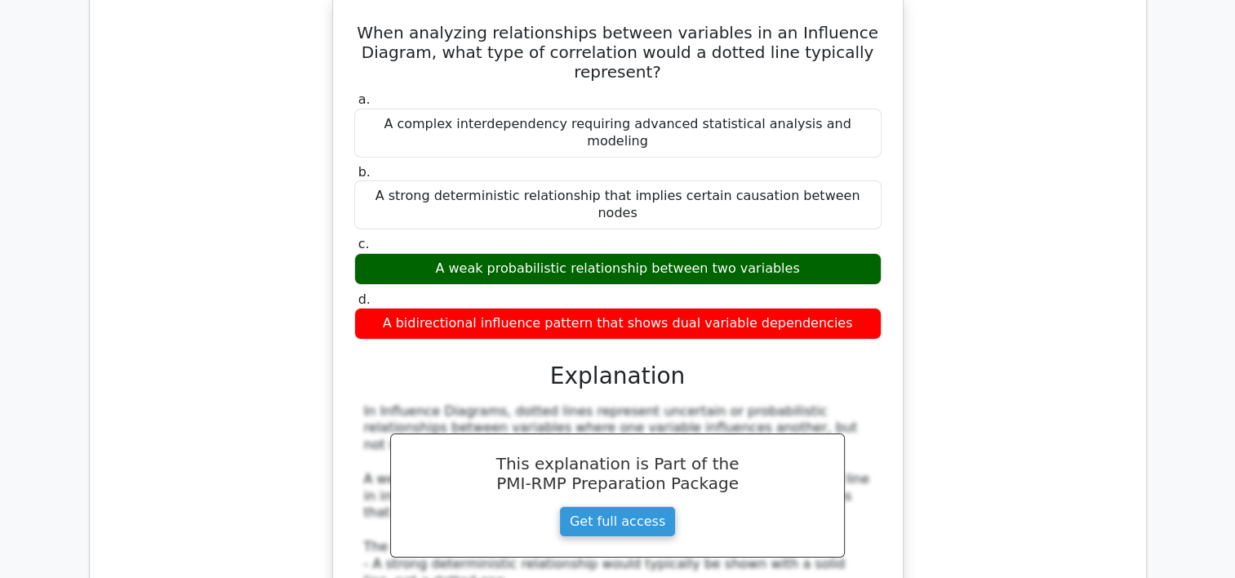
scroll to position [18434, 0]
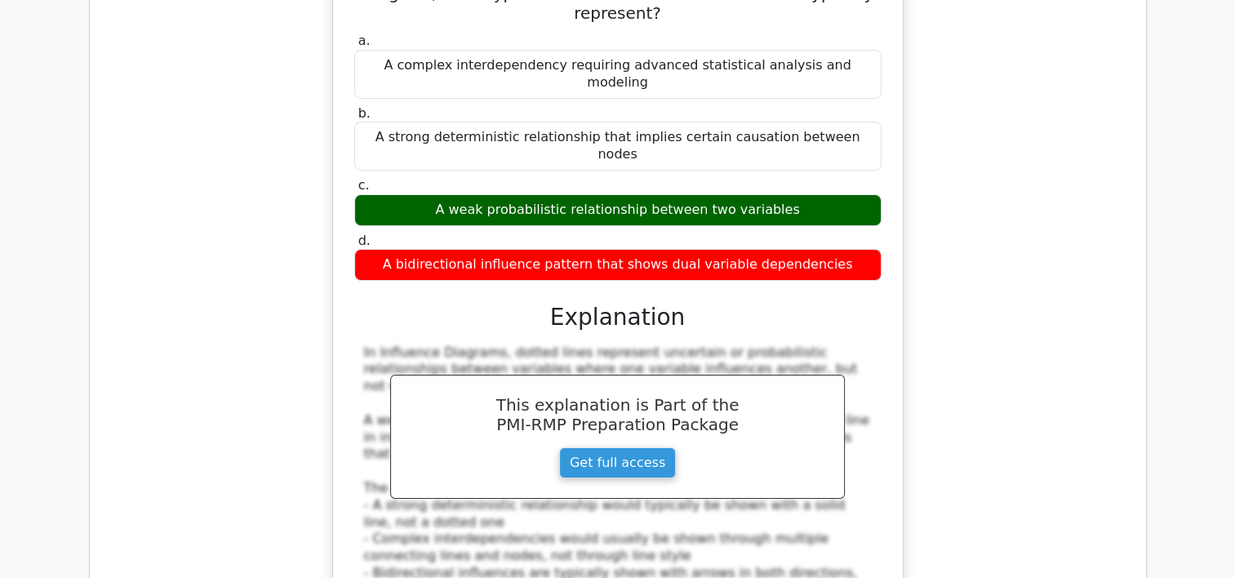
drag, startPoint x: 1058, startPoint y: 393, endPoint x: 1024, endPoint y: 379, distance: 36.2
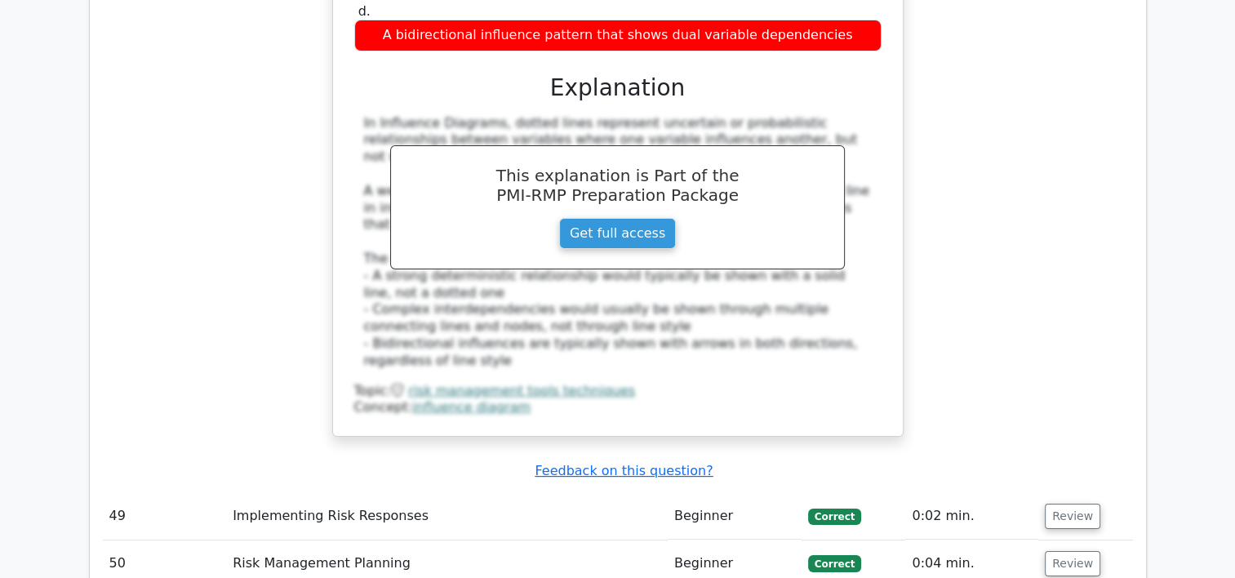
scroll to position [18662, 0]
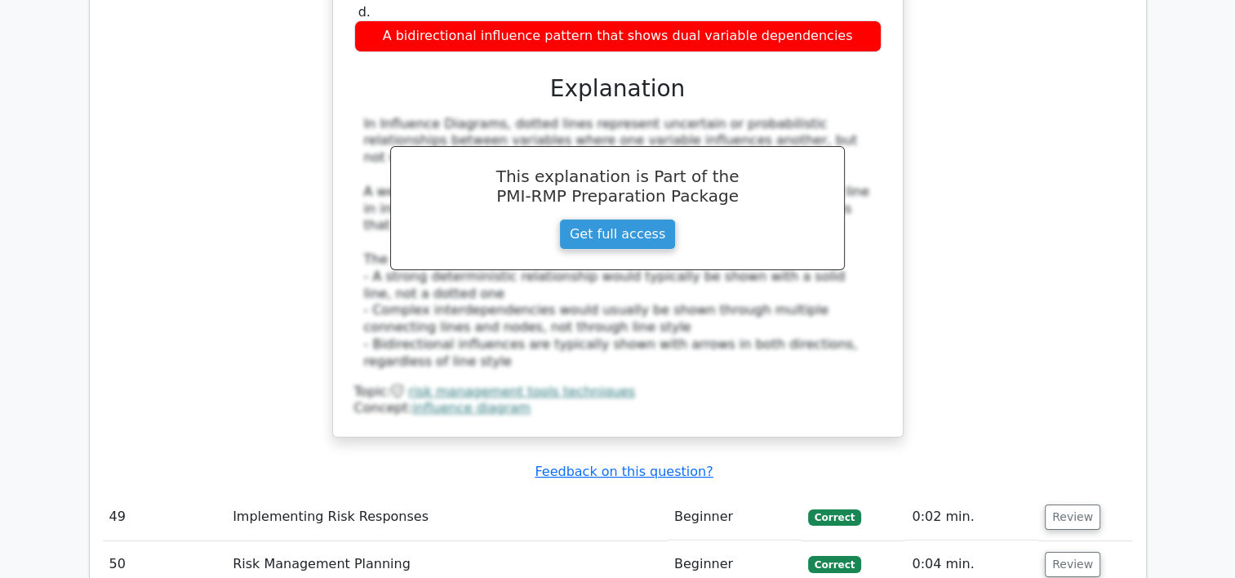
drag, startPoint x: 369, startPoint y: 29, endPoint x: 659, endPoint y: 345, distance: 429.7
drag, startPoint x: 659, startPoint y: 345, endPoint x: 638, endPoint y: 336, distance: 23.0
copy div "What is the primary benefit of using Monte Carlo simulation during assumption a…"
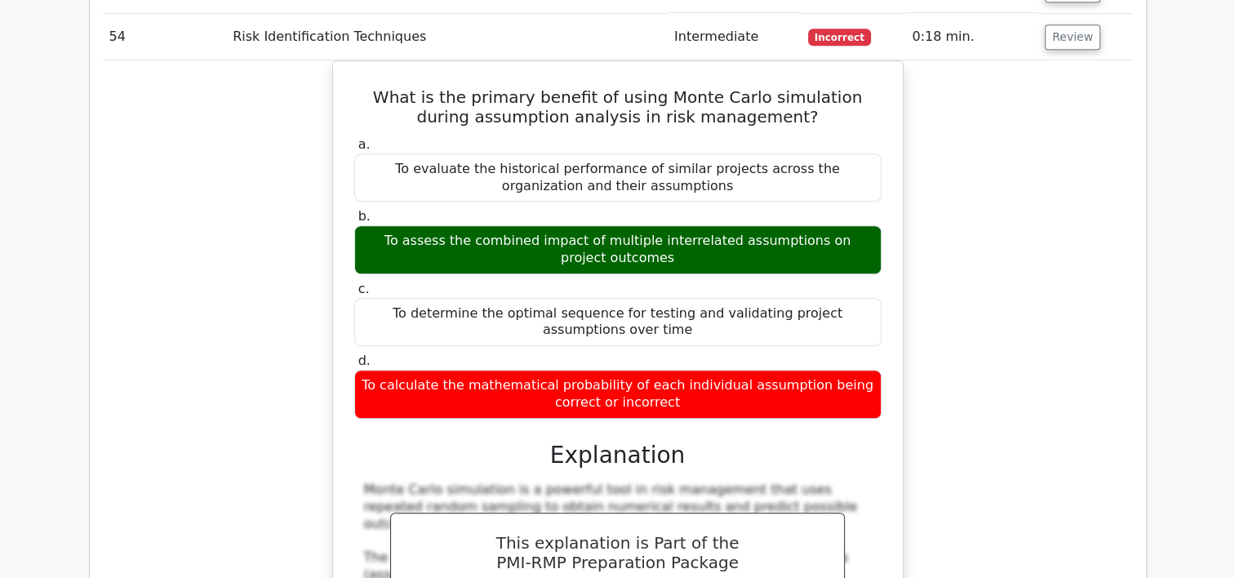
scroll to position [19380, 0]
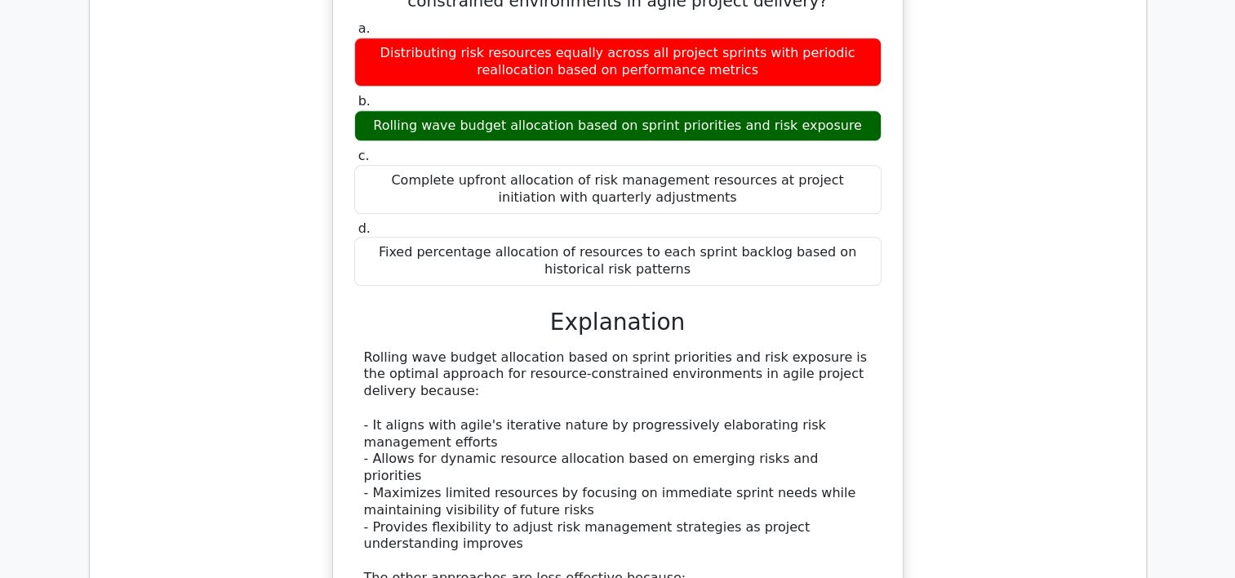
scroll to position [20490, 0]
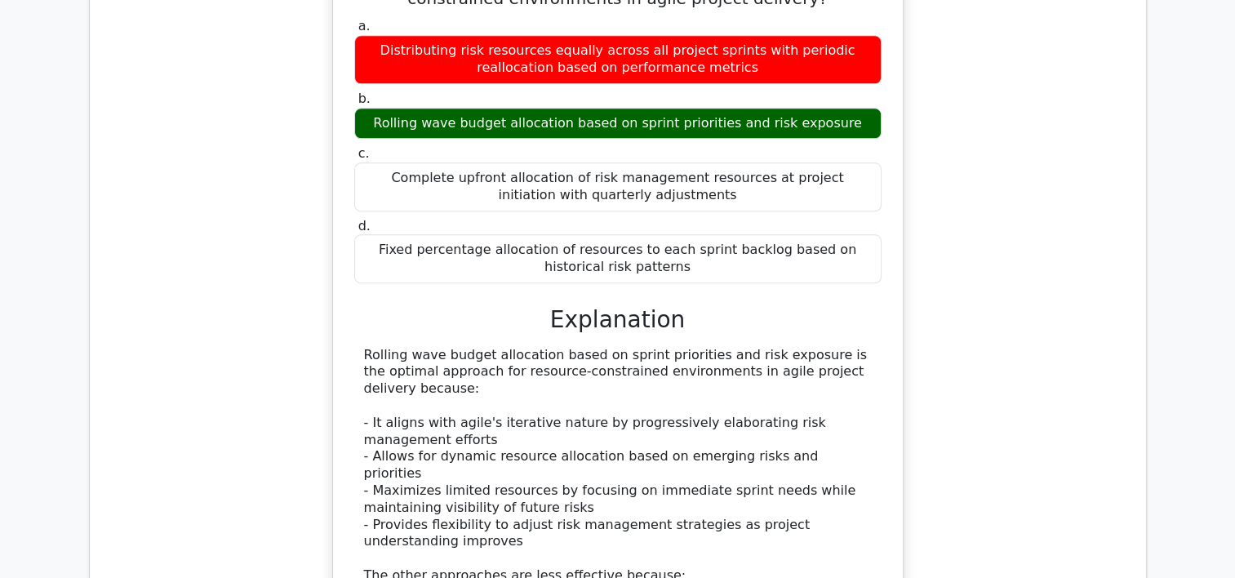
drag, startPoint x: 359, startPoint y: 153, endPoint x: 825, endPoint y: 460, distance: 557.9
drag, startPoint x: 825, startPoint y: 460, endPoint x: 778, endPoint y: 444, distance: 50.1
copy div "A project manager implements a systematic approach where risk data collection f…"
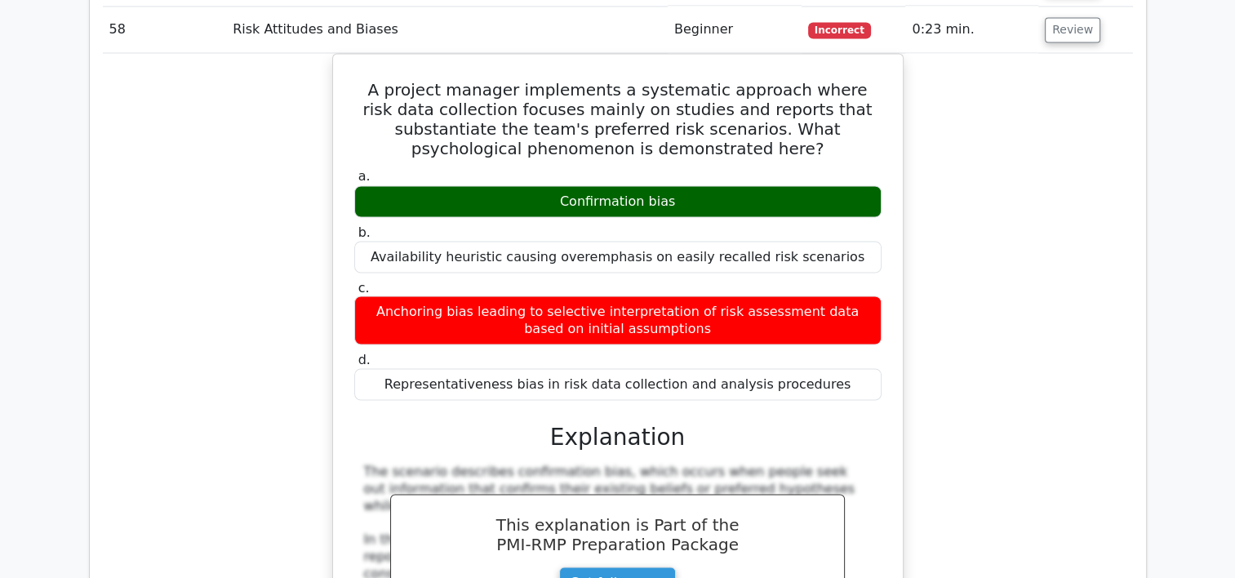
scroll to position [21426, 0]
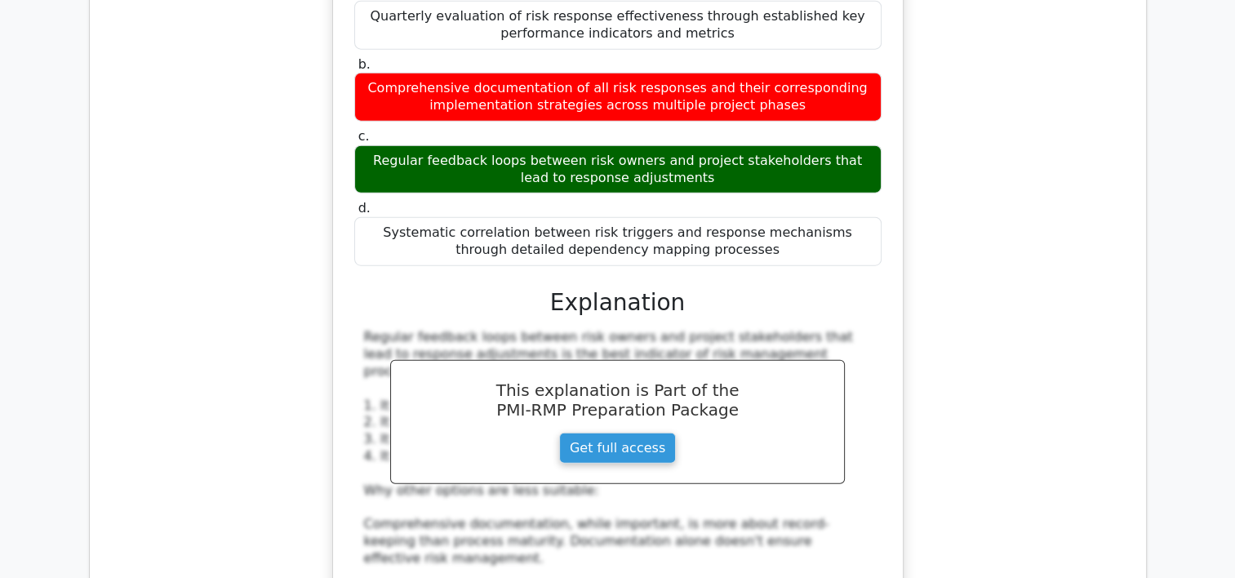
scroll to position [22568, 0]
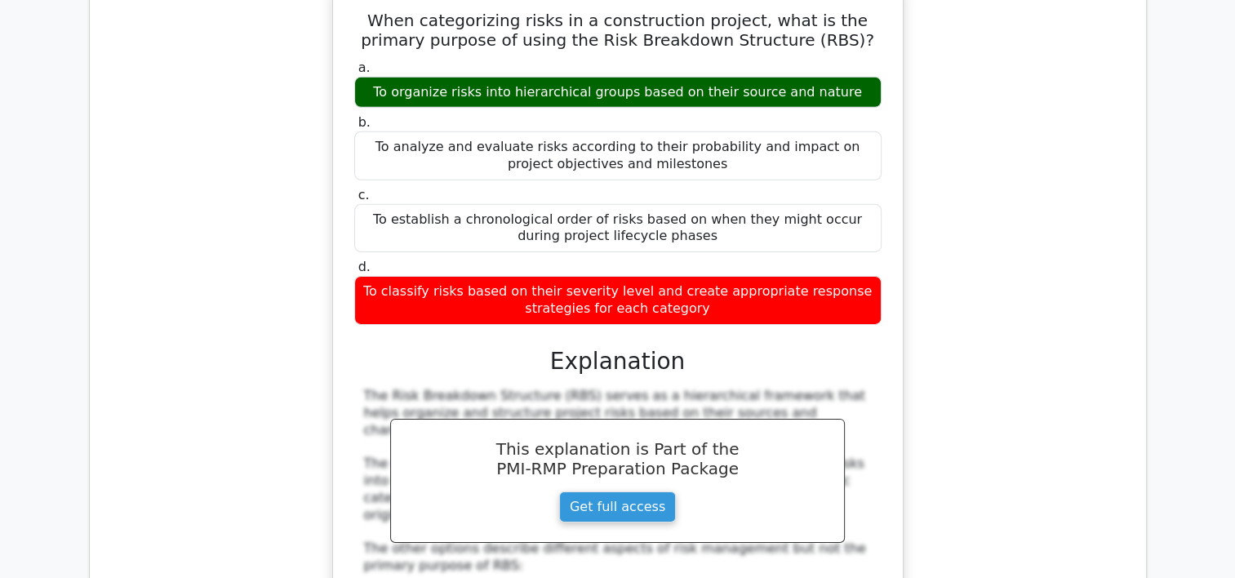
scroll to position [23743, 0]
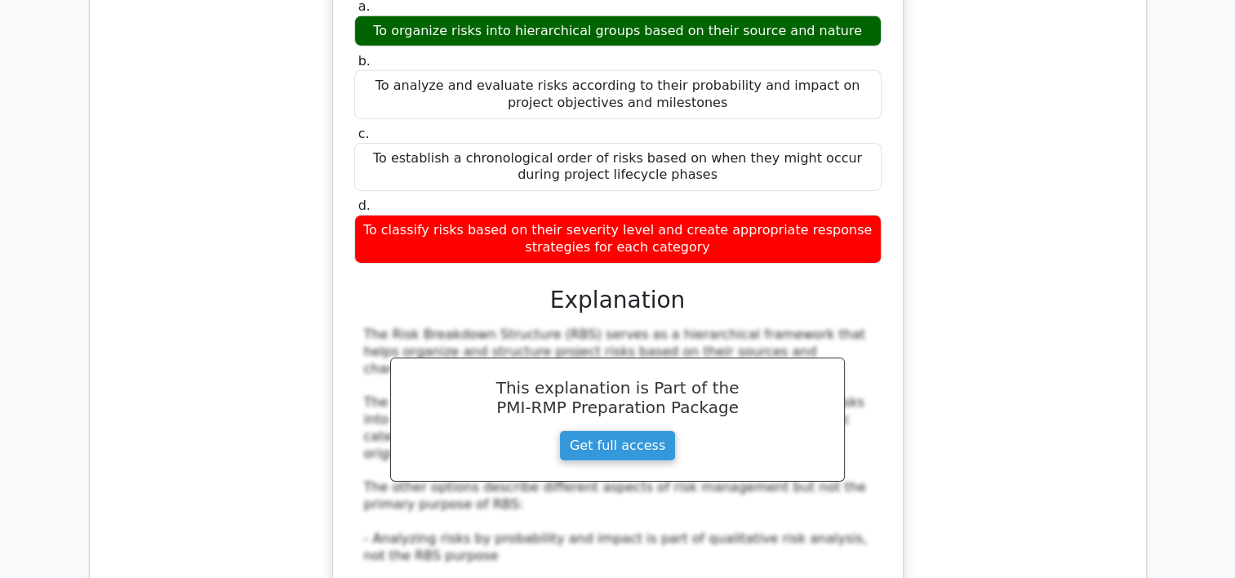
scroll to position [23809, 0]
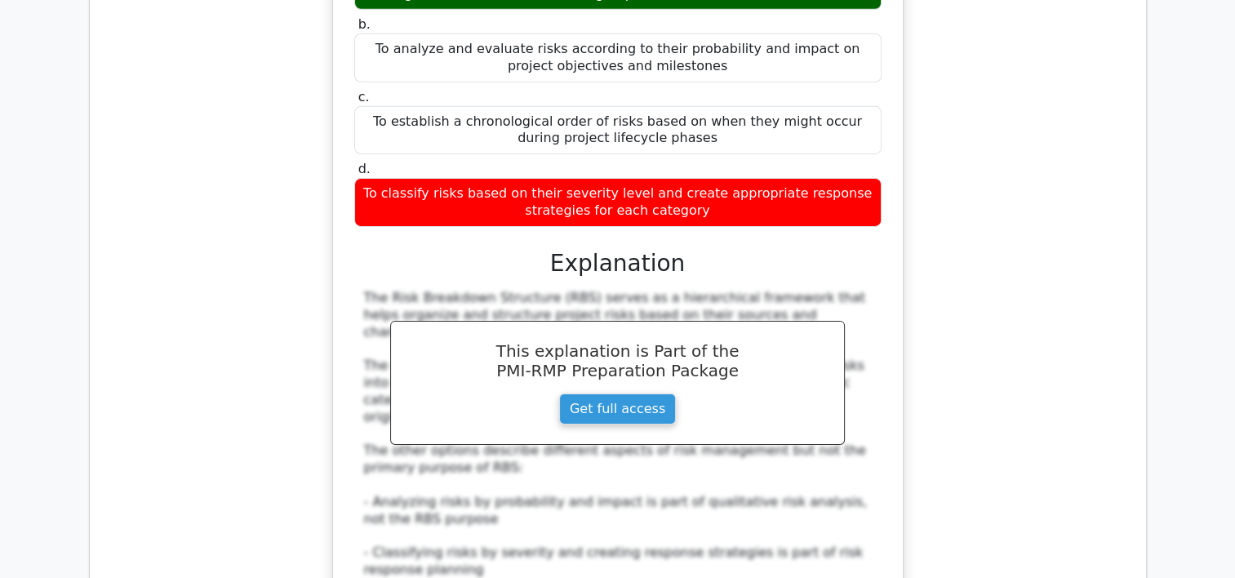
drag, startPoint x: 353, startPoint y: 9, endPoint x: 757, endPoint y: 354, distance: 530.7
drag, startPoint x: 757, startPoint y: 354, endPoint x: 712, endPoint y: 352, distance: 45.0
copy div "In a multinational software project, your team needs to update the Risk Breakdo…"
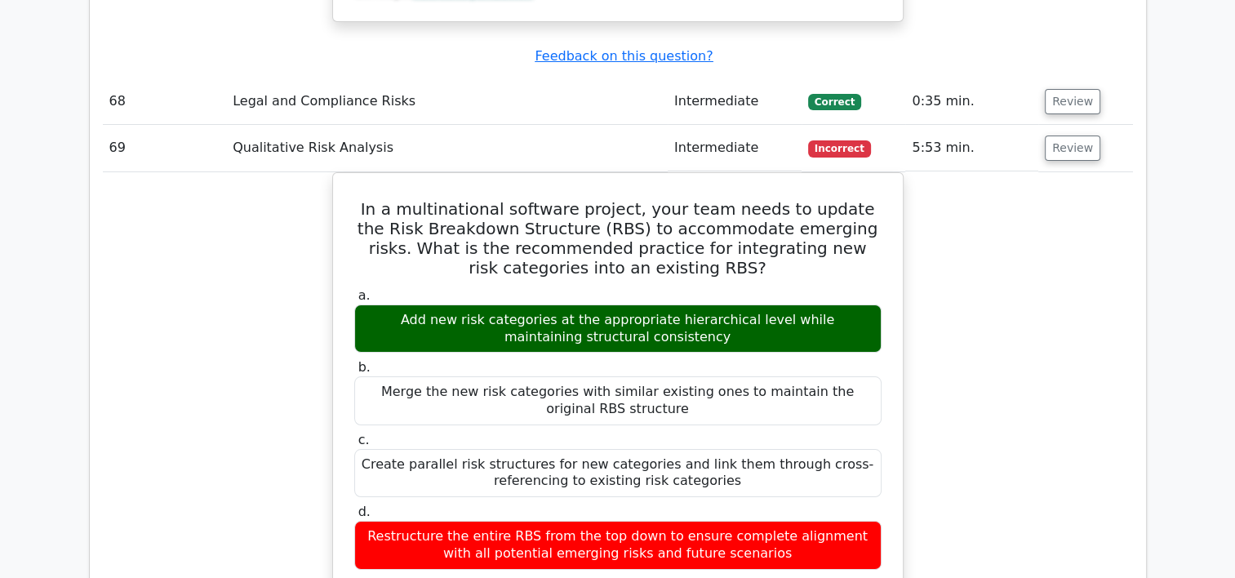
scroll to position [24548, 0]
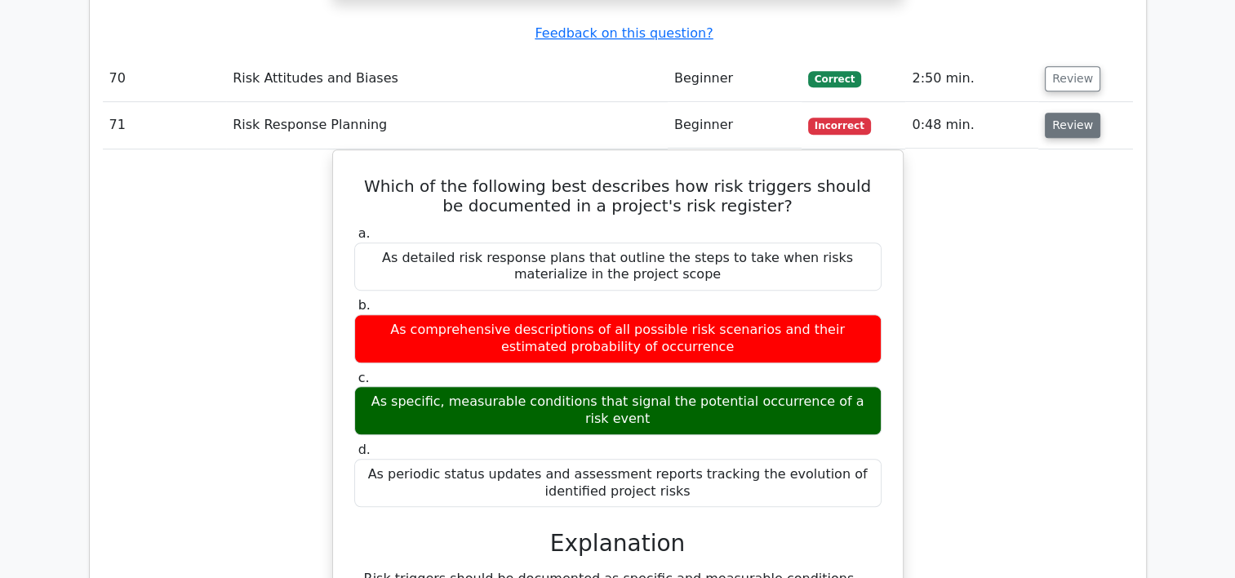
scroll to position [25658, 0]
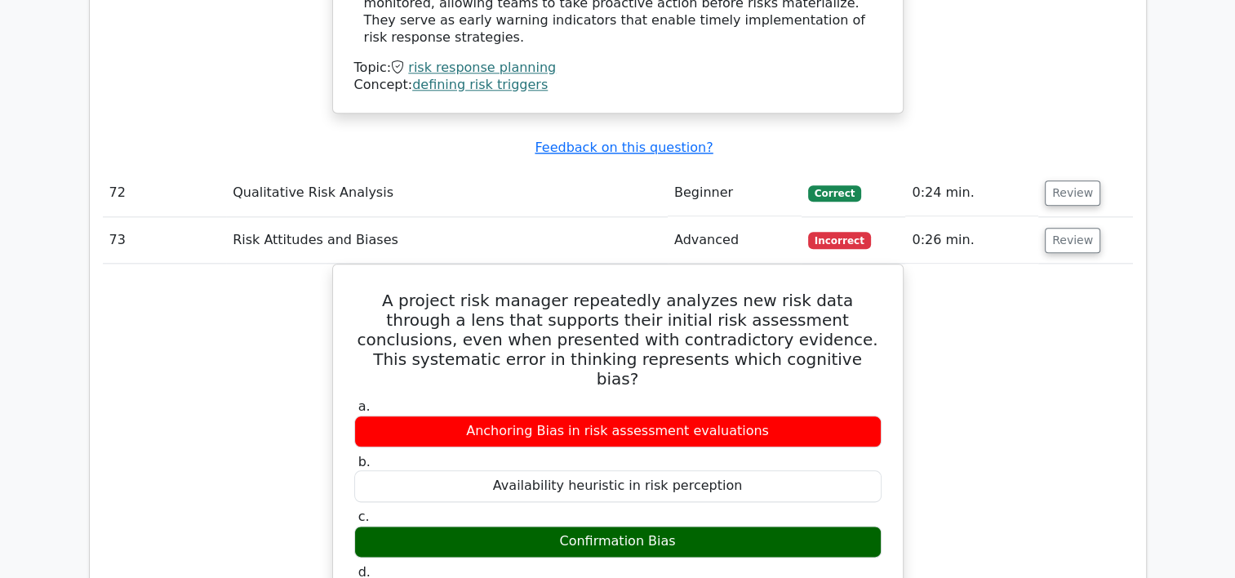
scroll to position [26507, 0]
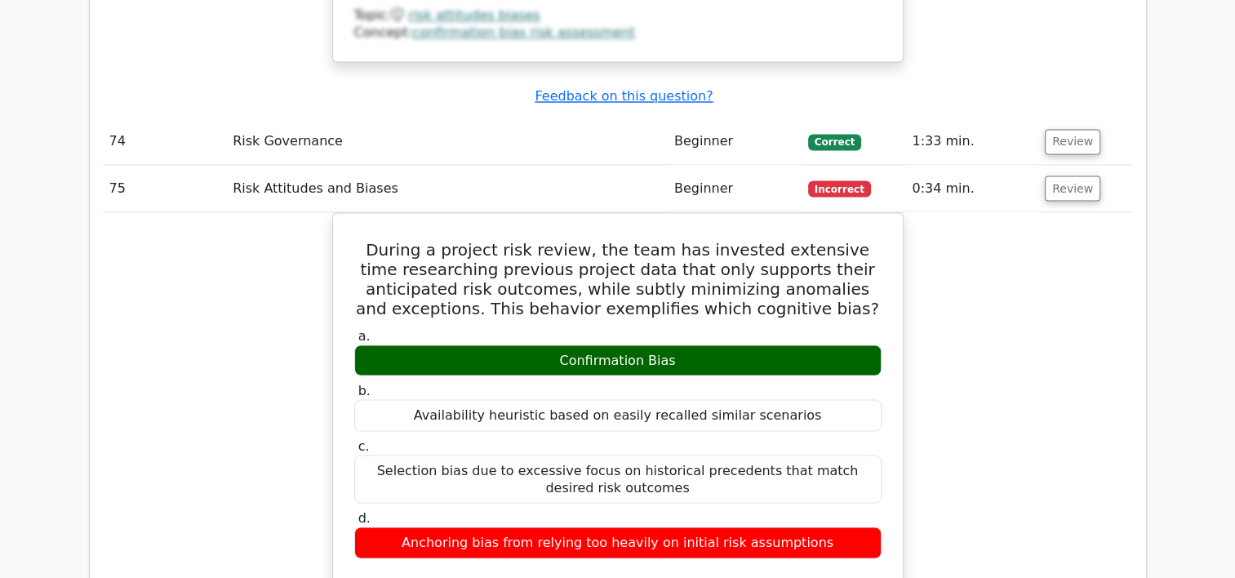
scroll to position [27584, 0]
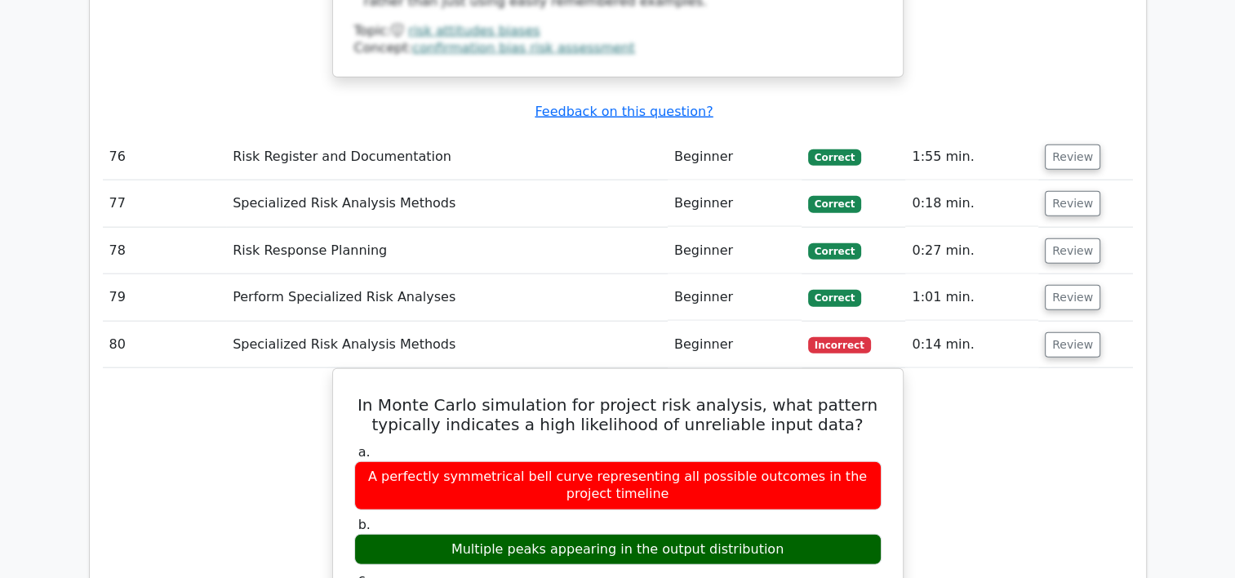
scroll to position [28530, 0]
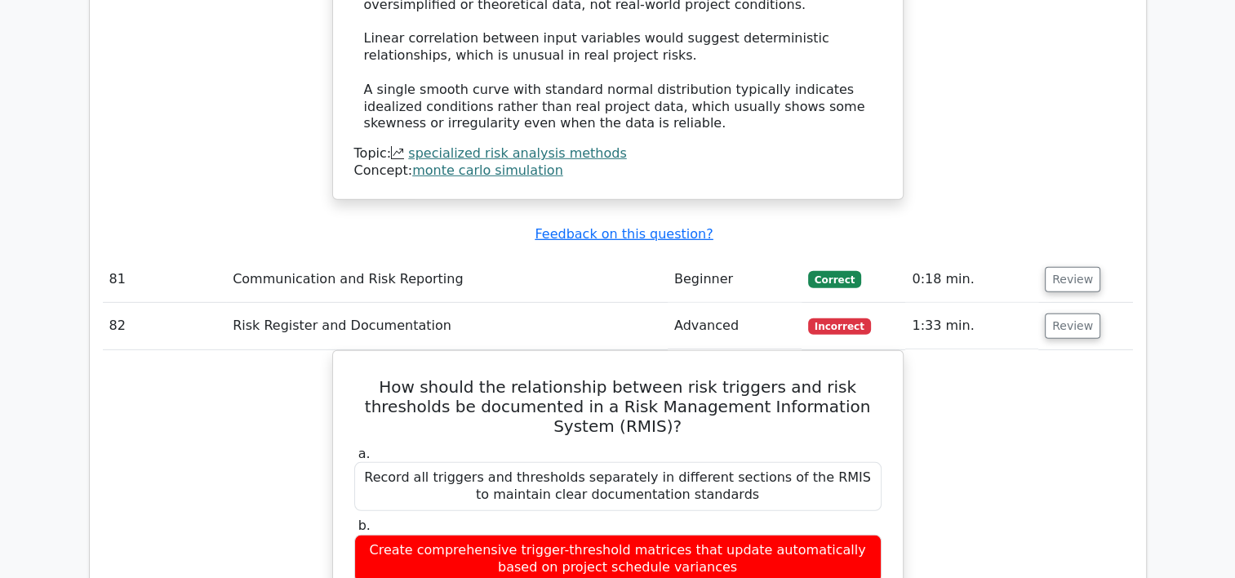
scroll to position [29542, 0]
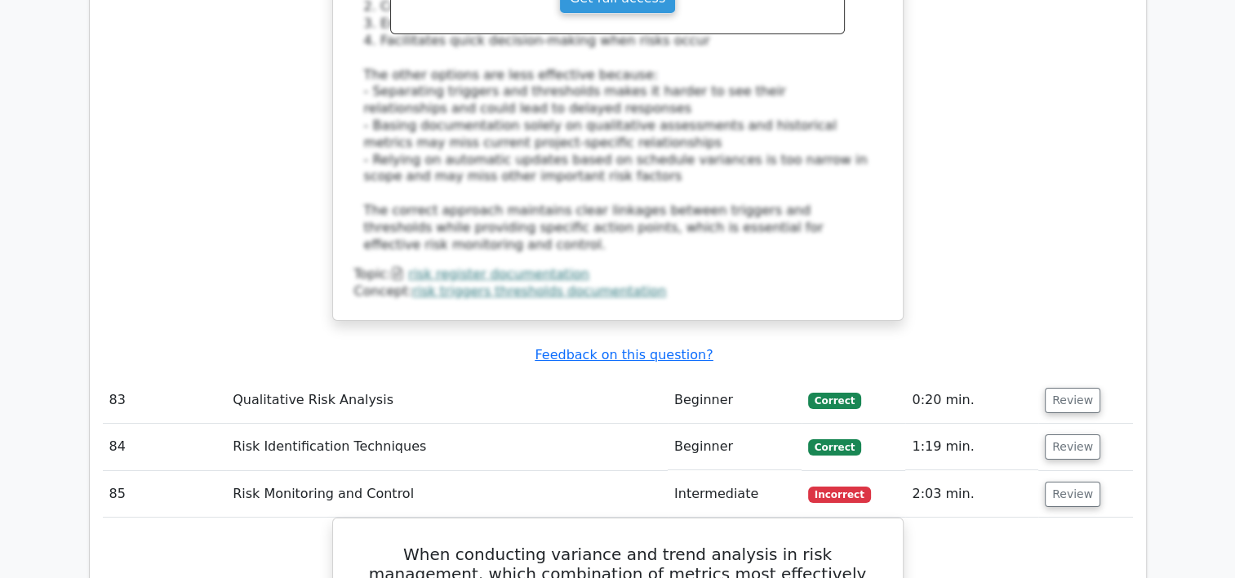
scroll to position [30489, 0]
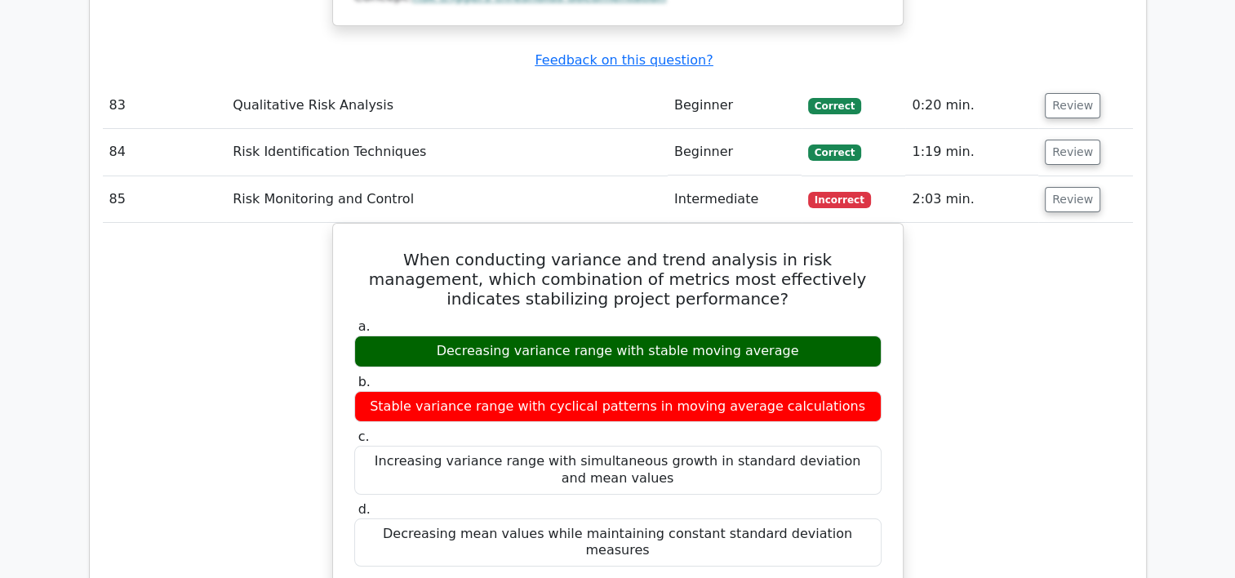
scroll to position [30750, 0]
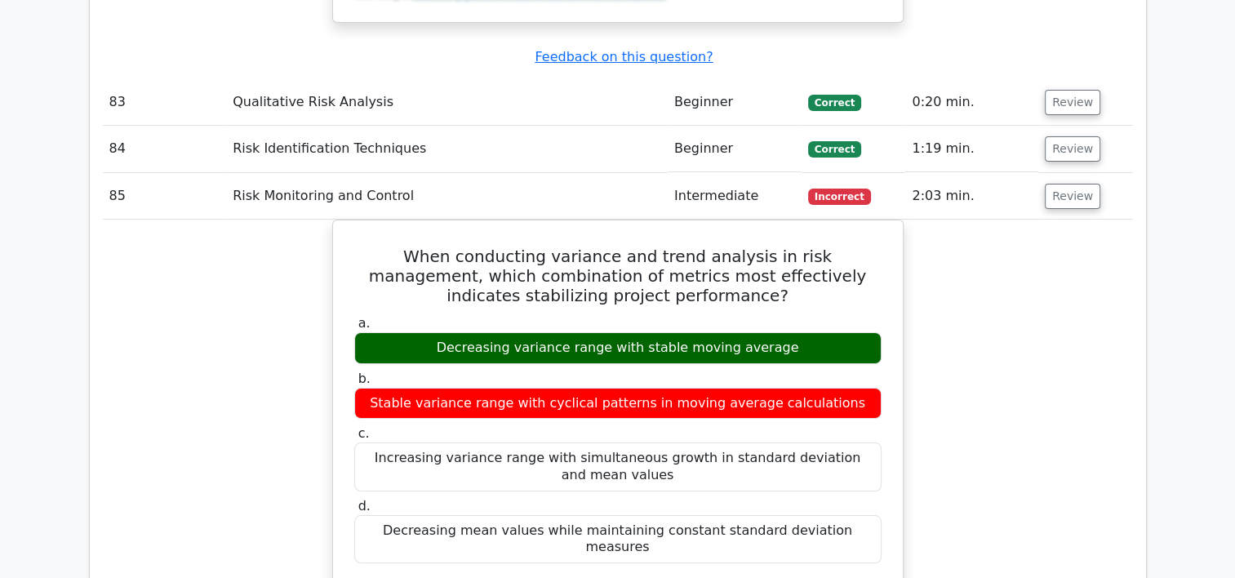
copy div "emerging"
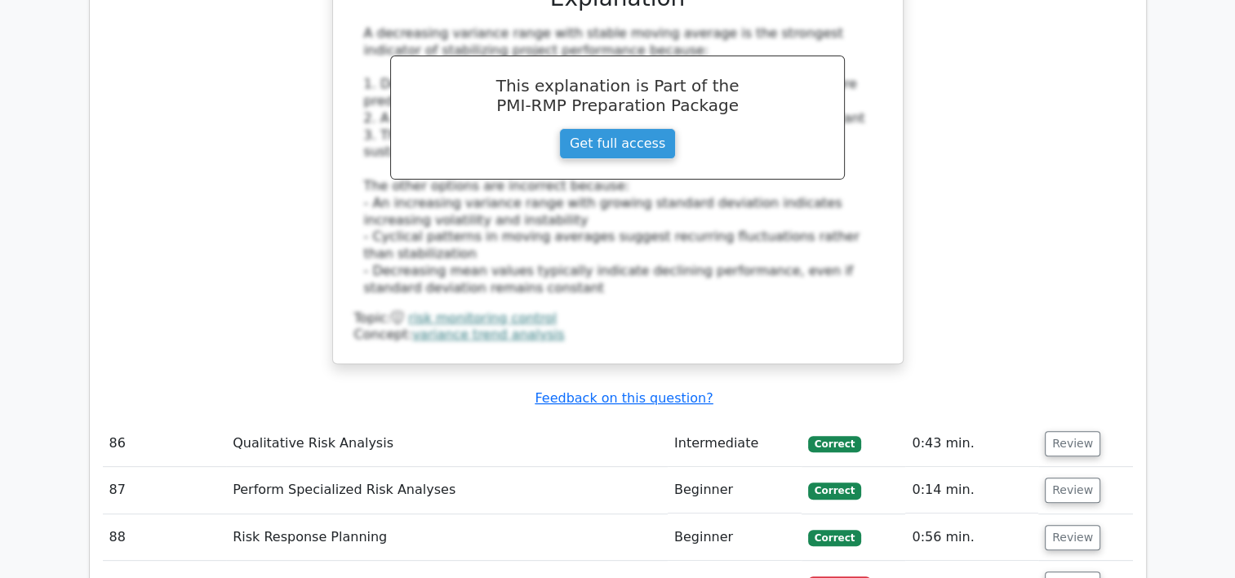
scroll to position [31566, 0]
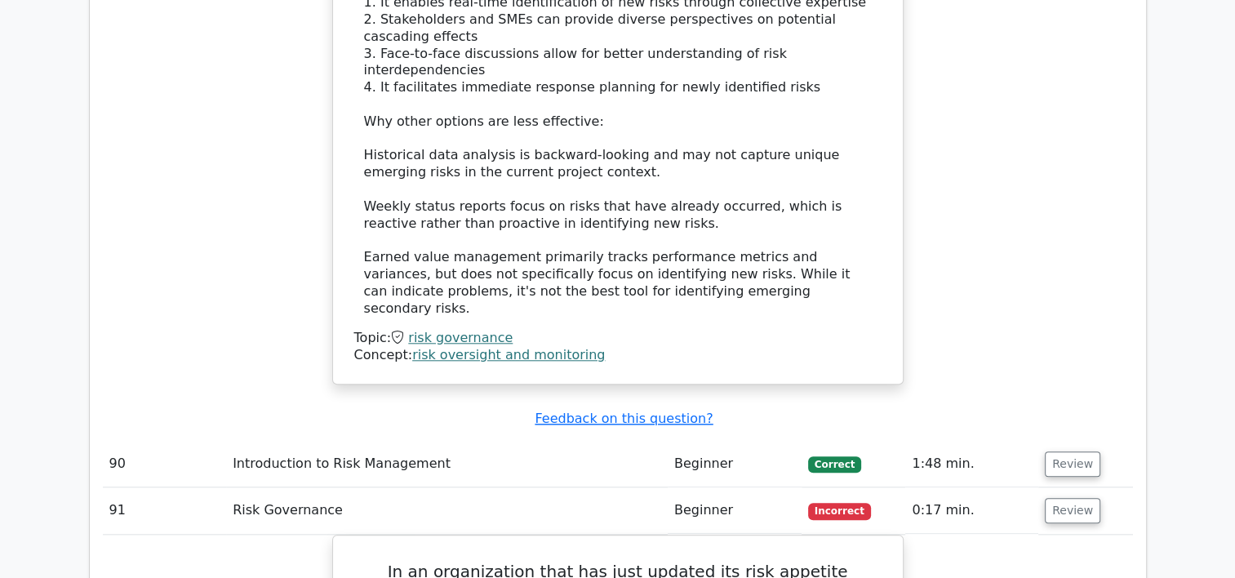
scroll to position [32513, 0]
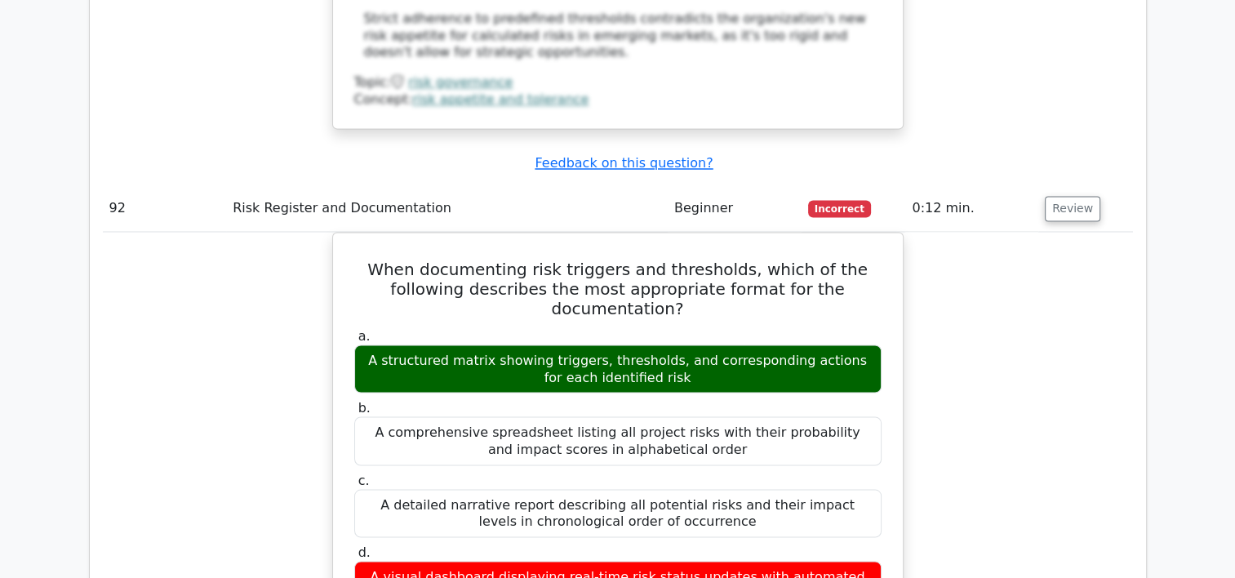
scroll to position [33721, 0]
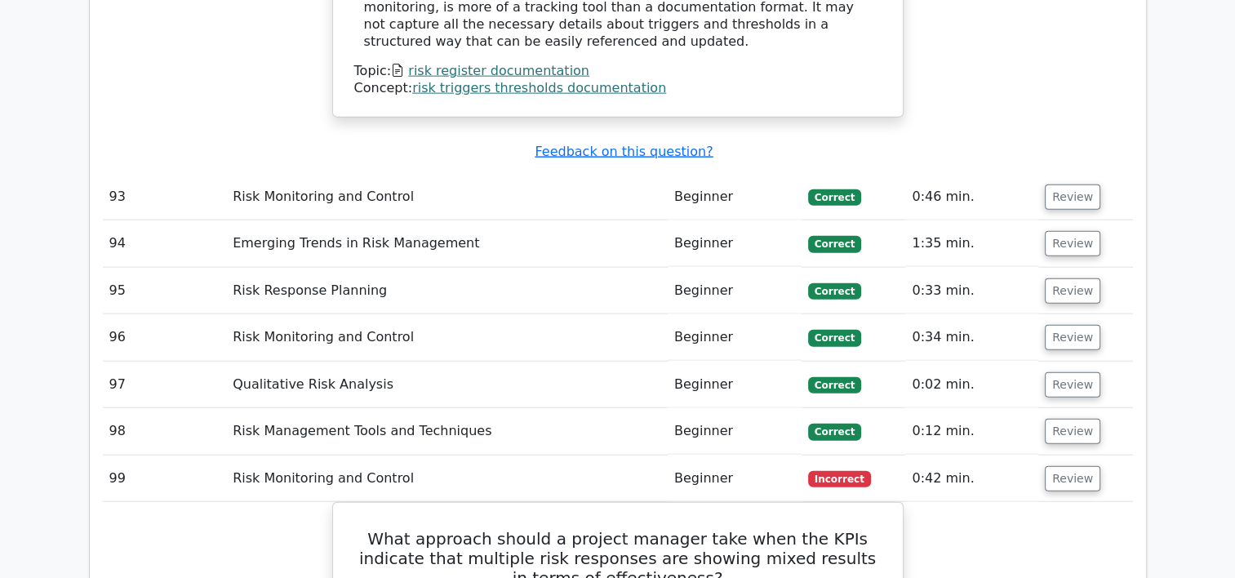
scroll to position [34733, 0]
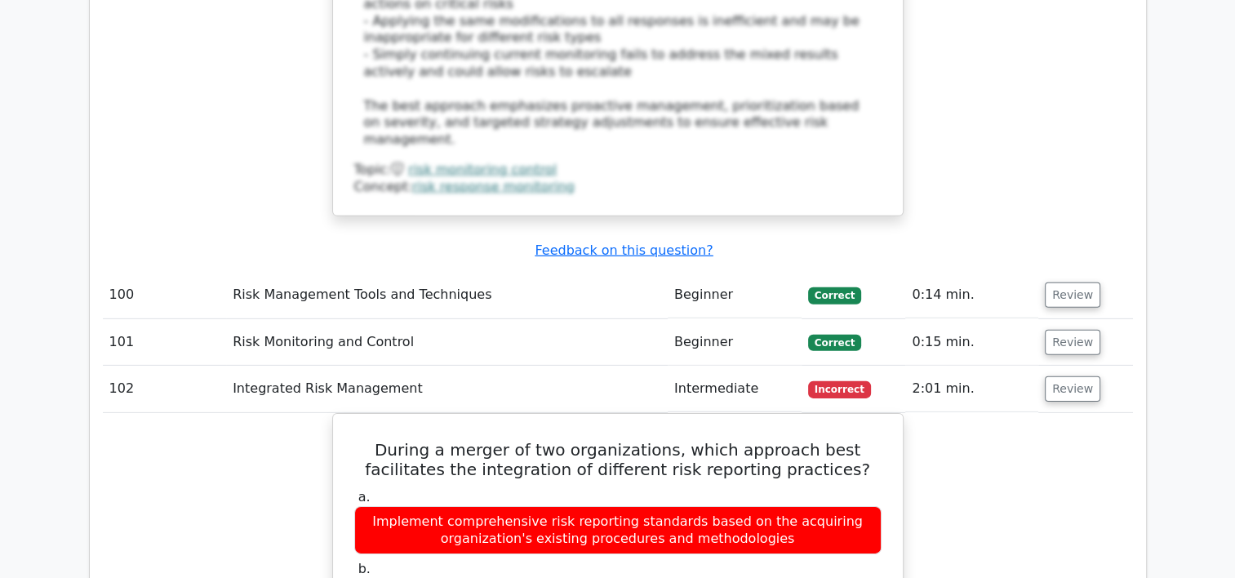
scroll to position [35875, 0]
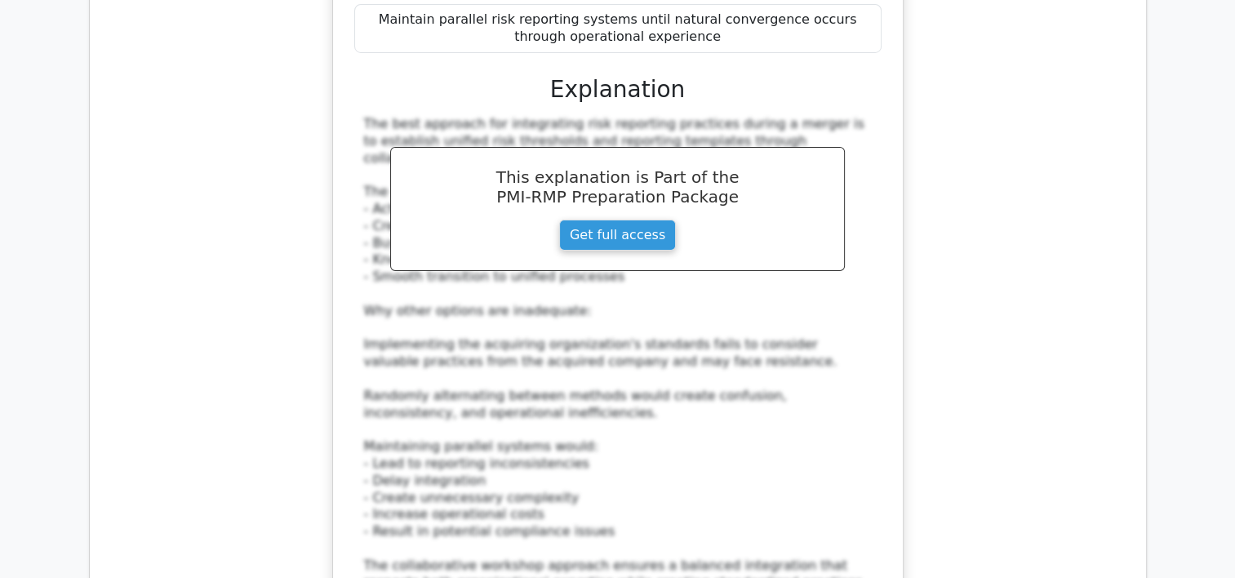
scroll to position [36686, 0]
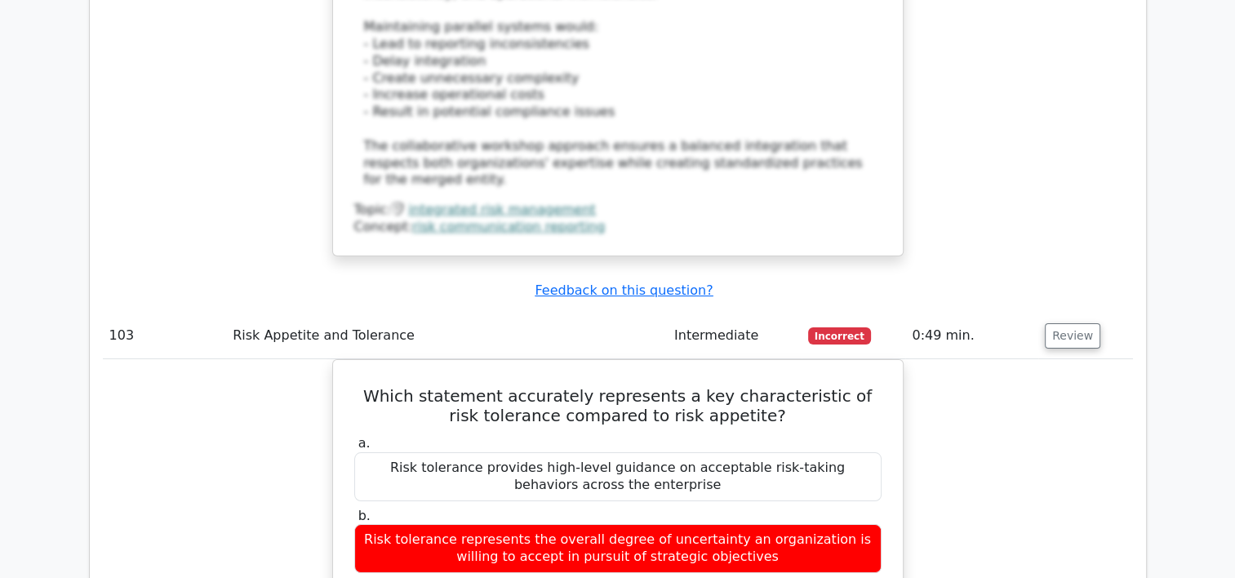
scroll to position [37045, 0]
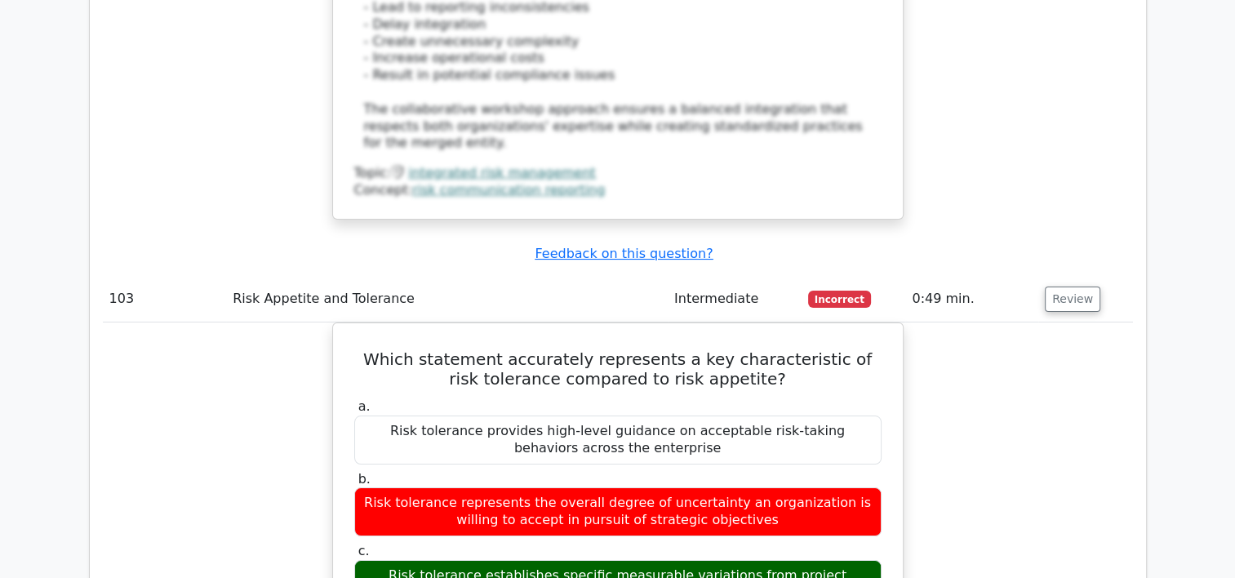
drag, startPoint x: 358, startPoint y: 19, endPoint x: 718, endPoint y: 304, distance: 459.5
drag, startPoint x: 718, startPoint y: 304, endPoint x: 633, endPoint y: 310, distance: 85.1
copy div "What is the most strategic approach for an organization to ensure that risk man…"
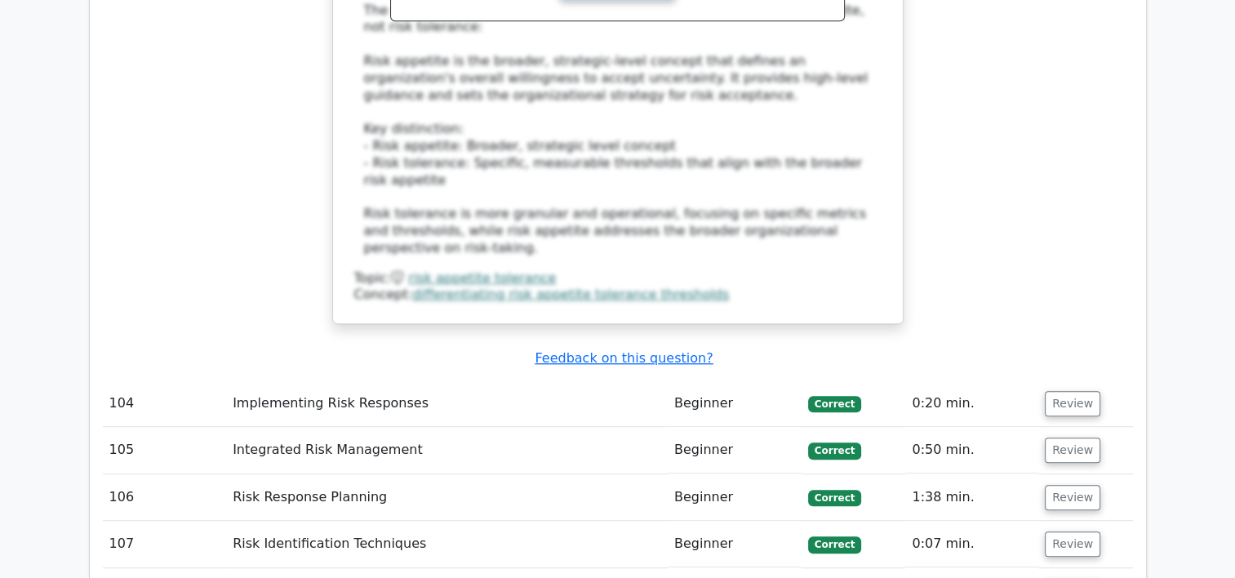
scroll to position [37948, 0]
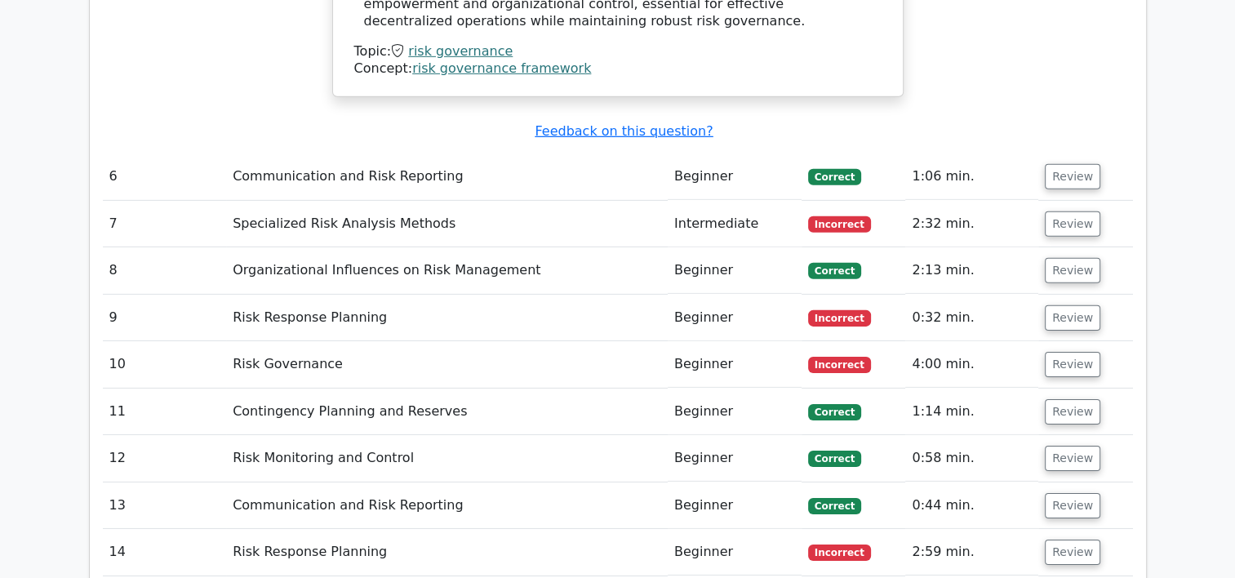
scroll to position [5109, 0]
